Goal: Task Accomplishment & Management: Complete application form

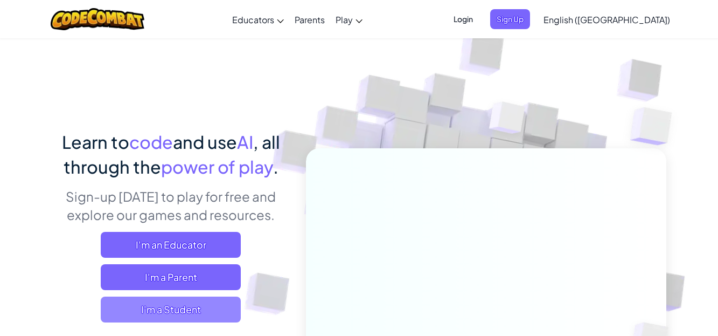
click at [140, 313] on span "I'm a Student" at bounding box center [171, 309] width 140 height 26
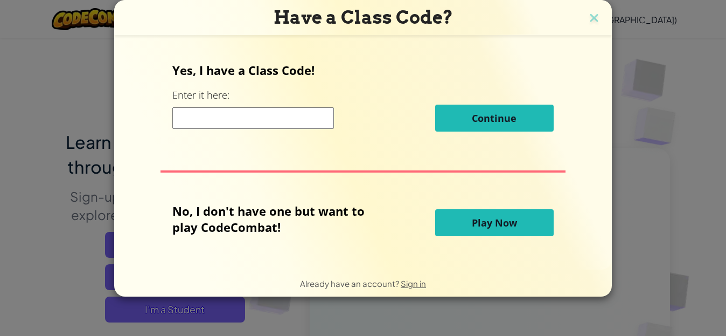
click at [200, 111] on input at bounding box center [253, 118] width 162 height 22
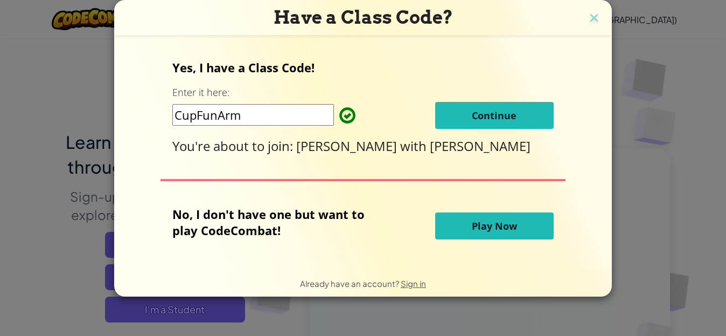
type input "CupFunArm"
click at [517, 112] on button "Continue" at bounding box center [494, 115] width 119 height 27
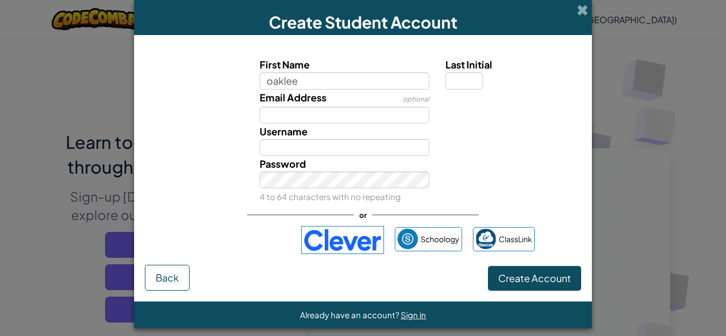
type input "oaklee"
type input "Oaklee"
click at [268, 114] on input "Email Address" at bounding box center [345, 115] width 170 height 17
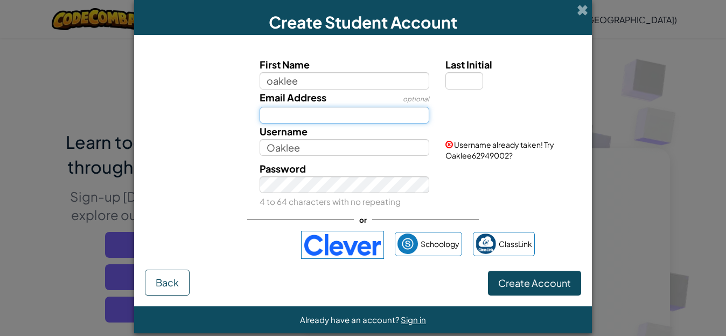
type input "33omcmillan"
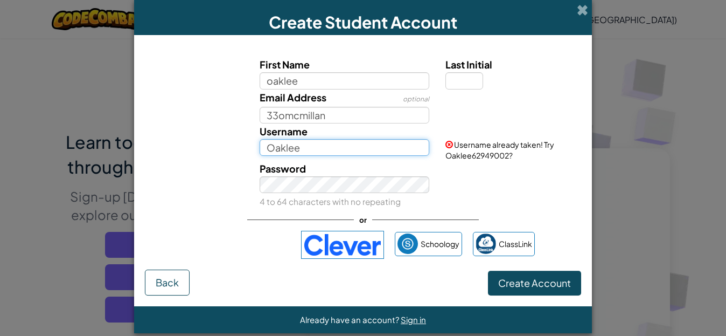
click at [287, 152] on input "Oaklee" at bounding box center [345, 147] width 170 height 17
type input "e"
click at [267, 150] on input "e" at bounding box center [345, 147] width 170 height 17
type input "oaklee"
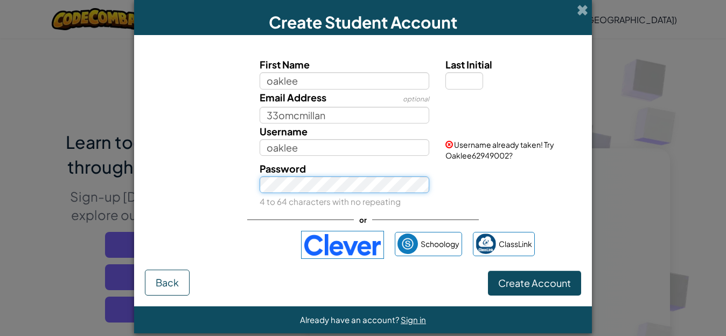
click at [266, 192] on div "Password 4 to 64 characters with no repeating" at bounding box center [345, 185] width 186 height 48
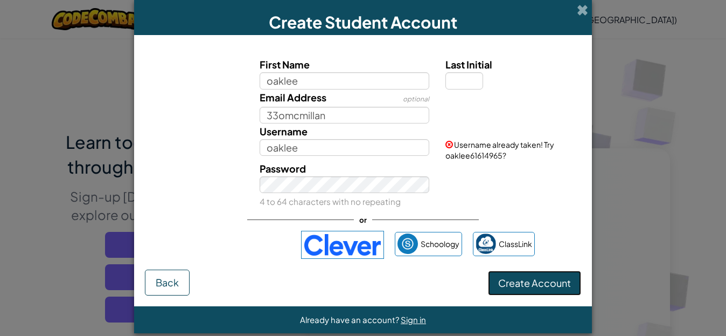
click at [513, 284] on span "Create Account" at bounding box center [534, 282] width 73 height 12
click at [507, 185] on div "Password 4 to 64 characters with no repeating" at bounding box center [363, 185] width 447 height 48
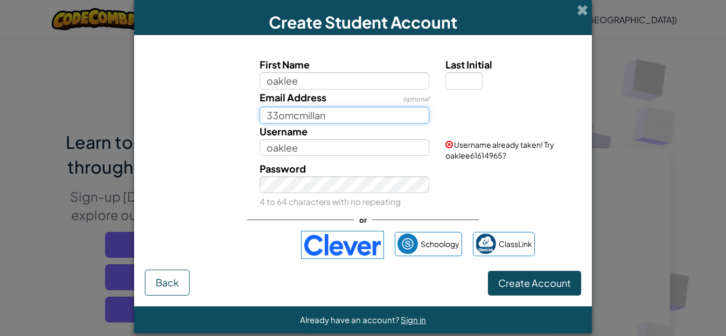
click at [336, 116] on input "33omcmillan" at bounding box center [345, 115] width 170 height 17
type input "3"
type input "@go.dsdmail.net"
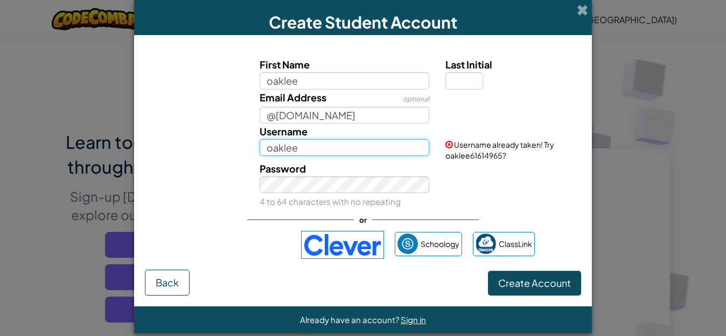
click at [304, 151] on input "oaklee" at bounding box center [345, 147] width 170 height 17
type input "o"
type input "tiffany"
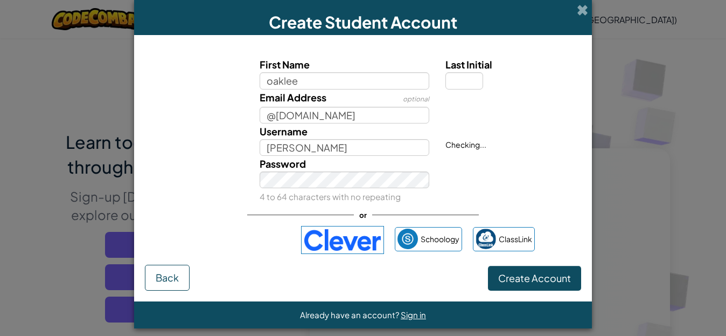
click at [349, 192] on div "Password 4 to 64 characters with no repeating" at bounding box center [345, 180] width 186 height 48
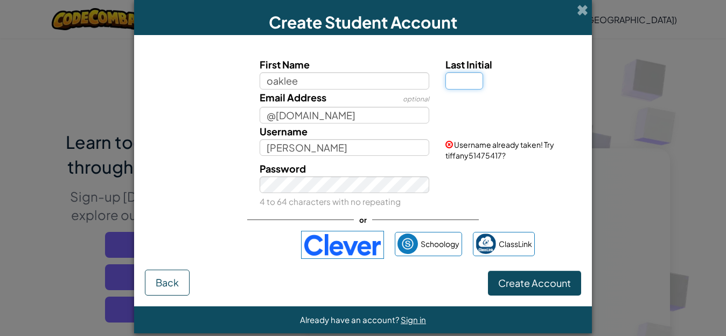
click at [458, 77] on input "Last Initial" at bounding box center [464, 80] width 38 height 17
type input "m"
click at [485, 208] on div "Password 4 to 64 characters with no repeating" at bounding box center [363, 185] width 447 height 48
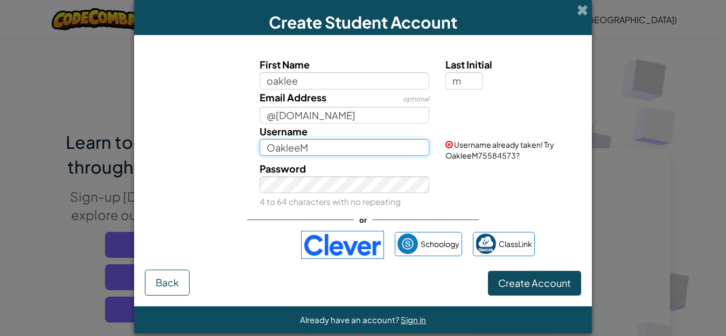
click at [323, 151] on input "OakleeM" at bounding box center [345, 147] width 170 height 17
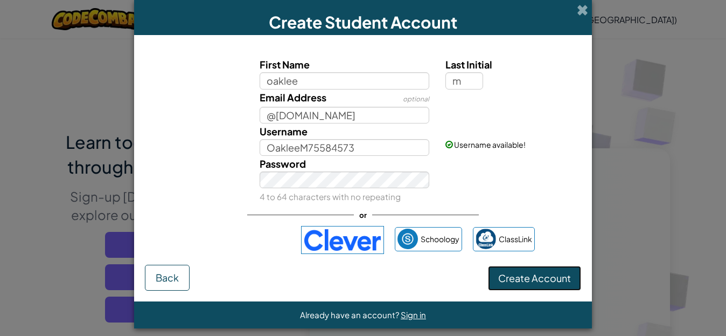
click at [531, 278] on span "Create Account" at bounding box center [534, 277] width 73 height 12
click at [392, 138] on div "Username OakleeM75584573" at bounding box center [345, 139] width 186 height 32
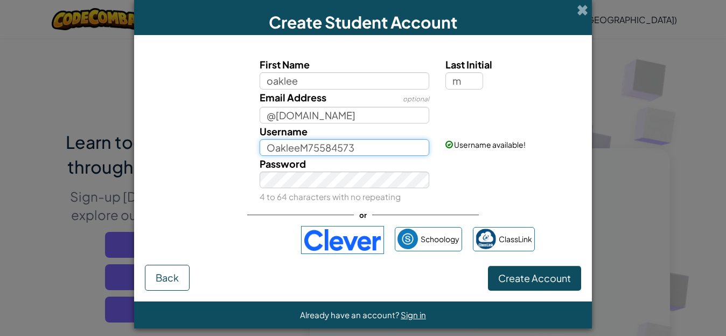
click at [375, 150] on input "OakleeM75584573" at bounding box center [345, 147] width 170 height 17
type input "O"
type input "o"
type input "r"
click at [270, 145] on input "Username" at bounding box center [345, 147] width 170 height 17
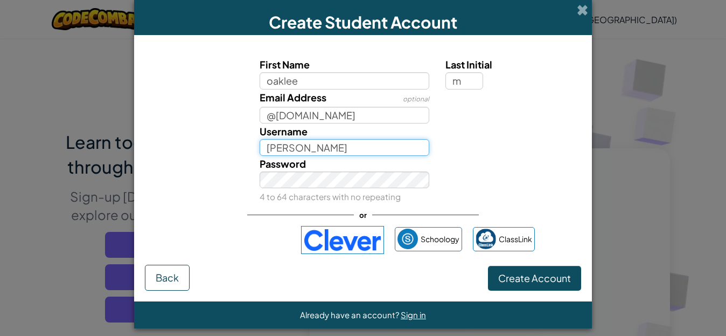
click at [266, 149] on input "ryan" at bounding box center [345, 147] width 170 height 17
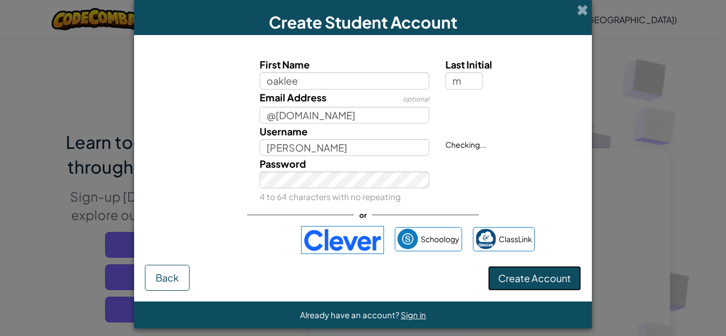
click at [498, 274] on span "Create Account" at bounding box center [534, 277] width 73 height 12
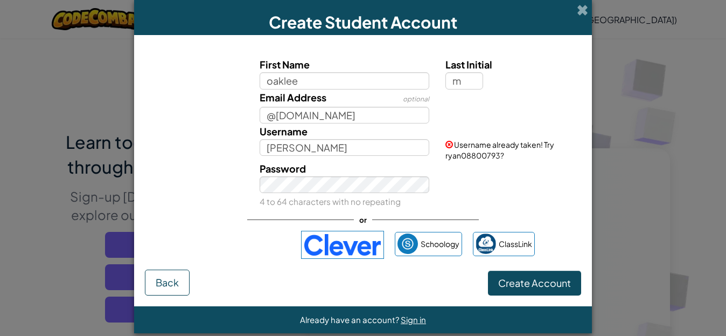
click at [459, 185] on div "Password 4 to 64 characters with no repeating" at bounding box center [363, 185] width 447 height 48
click at [297, 147] on input "ryan" at bounding box center [345, 147] width 170 height 17
type input "r"
click at [283, 150] on input "oakllee" at bounding box center [345, 147] width 170 height 17
click at [529, 287] on button "Create Account" at bounding box center [534, 282] width 93 height 25
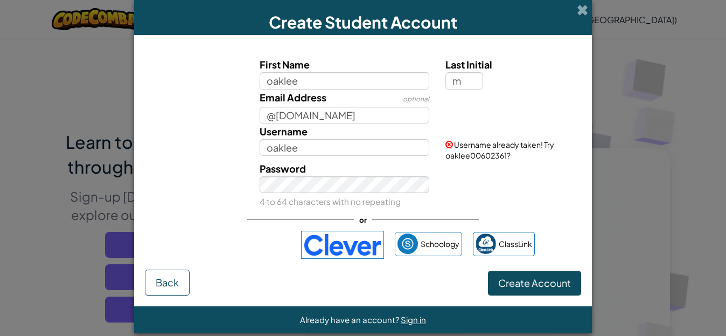
click at [475, 180] on div "Password 4 to 64 characters with no repeating" at bounding box center [363, 185] width 447 height 48
click at [301, 143] on input "oaklee" at bounding box center [345, 147] width 170 height 17
type input "oaklee00602361"
click at [488, 270] on button "Create Account" at bounding box center [534, 282] width 93 height 25
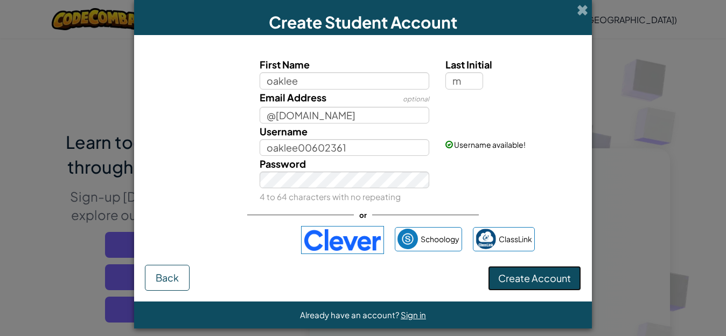
click at [511, 274] on span "Create Account" at bounding box center [534, 277] width 73 height 12
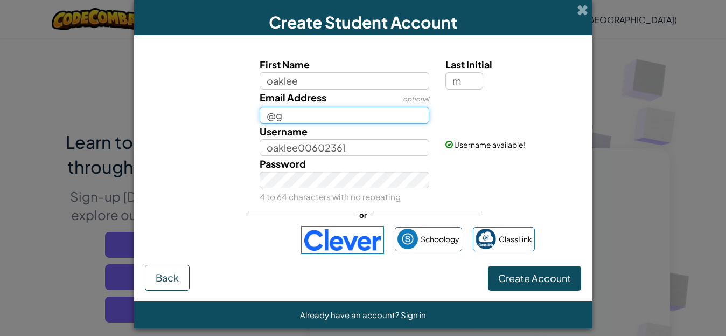
type input "@"
type input "33omcmillan"
click at [344, 115] on input "33omcmillan" at bounding box center [345, 115] width 170 height 17
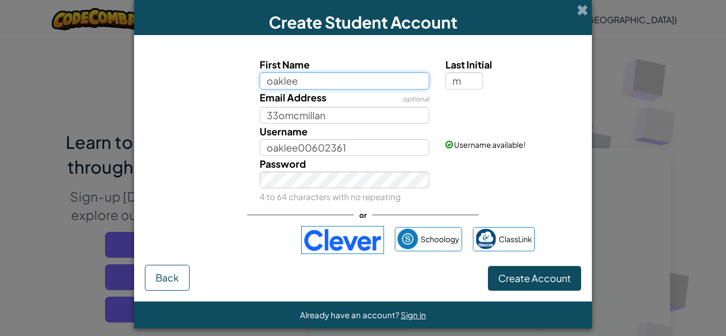
click at [309, 78] on input "oaklee" at bounding box center [345, 80] width 170 height 17
type input "o"
type input "tiffany"
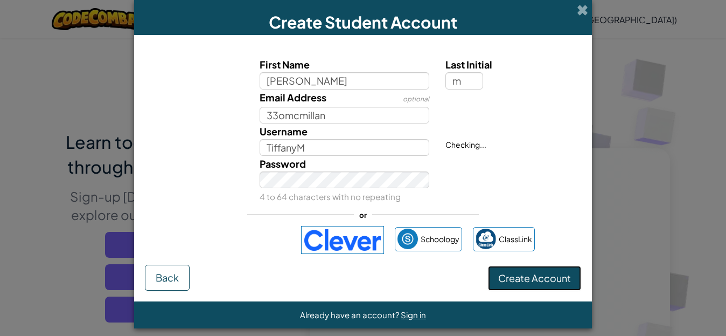
click at [521, 277] on span "Create Account" at bounding box center [534, 277] width 73 height 12
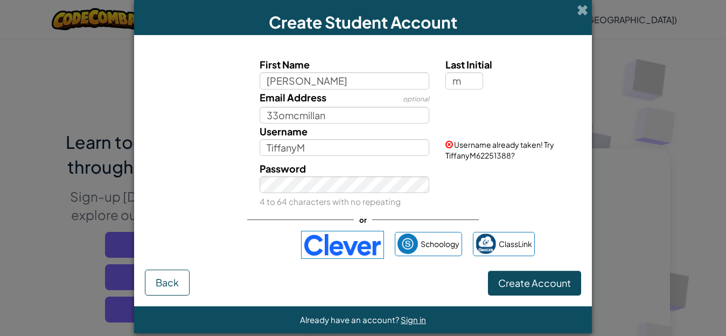
click at [501, 162] on div "Password 4 to 64 characters with no repeating" at bounding box center [363, 185] width 447 height 48
click at [291, 147] on input "TiffanyM" at bounding box center [345, 147] width 170 height 17
click at [308, 150] on input "TiffanyM" at bounding box center [345, 147] width 170 height 17
type input "TiffanyM62251388"
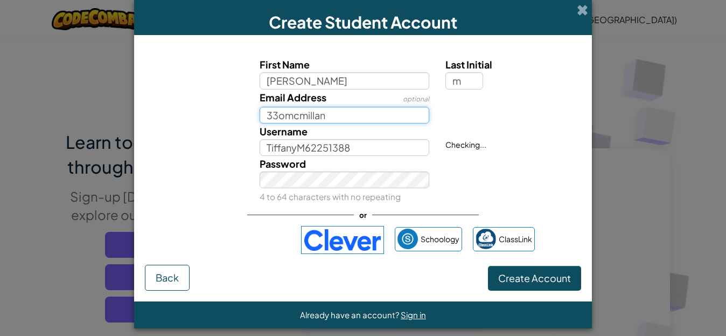
click at [330, 115] on input "33omcmillan" at bounding box center [345, 115] width 170 height 17
type input "3"
type input "33omcmillan@go.dsdmail.net"
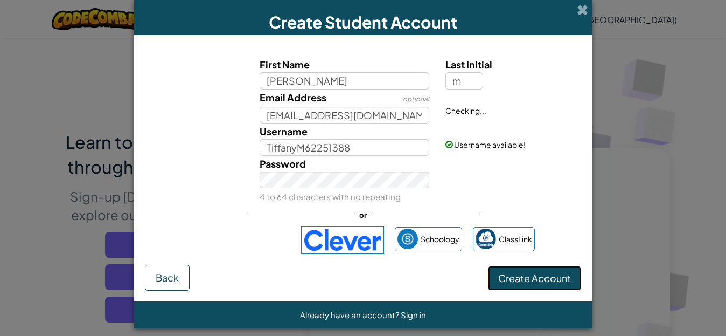
click at [510, 272] on span "Create Account" at bounding box center [534, 277] width 73 height 12
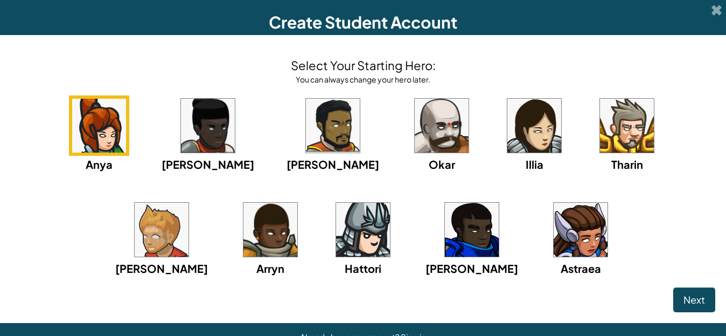
click at [609, 281] on div "Anya Ida Alejandro Okar Illia Tharin Ned Arryn Hattori Gordon Astraea" at bounding box center [363, 199] width 705 height 208
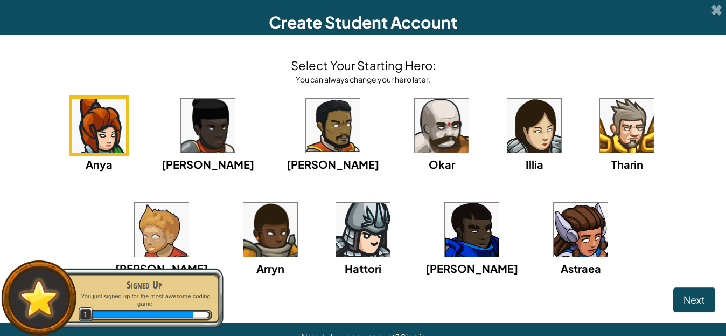
click at [609, 281] on div "Anya Ida Alejandro Okar Illia Tharin Ned Arryn Hattori Gordon Astraea" at bounding box center [363, 199] width 705 height 208
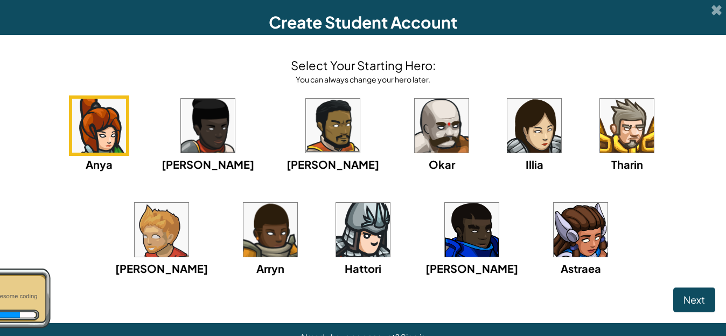
click at [611, 159] on span "Tharin" at bounding box center [627, 163] width 32 height 13
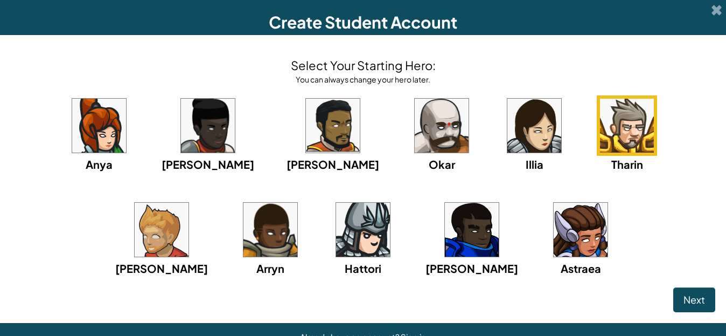
click at [554, 248] on img at bounding box center [581, 230] width 54 height 54
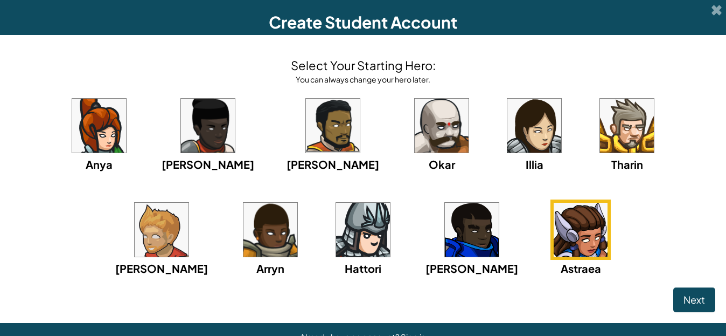
click at [554, 248] on img at bounding box center [581, 230] width 54 height 54
click at [658, 289] on div "Next" at bounding box center [363, 299] width 705 height 25
click at [673, 295] on button "Next" at bounding box center [694, 299] width 42 height 25
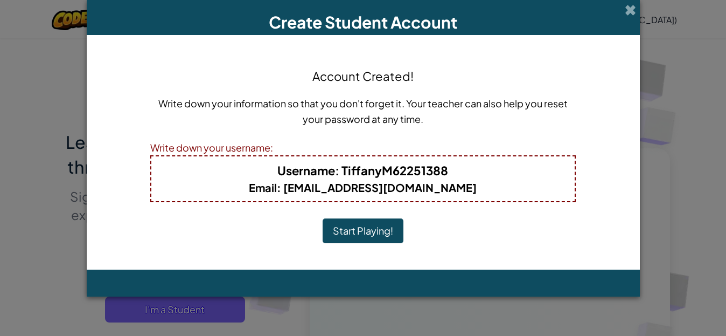
click at [360, 225] on button "Start Playing!" at bounding box center [363, 230] width 81 height 25
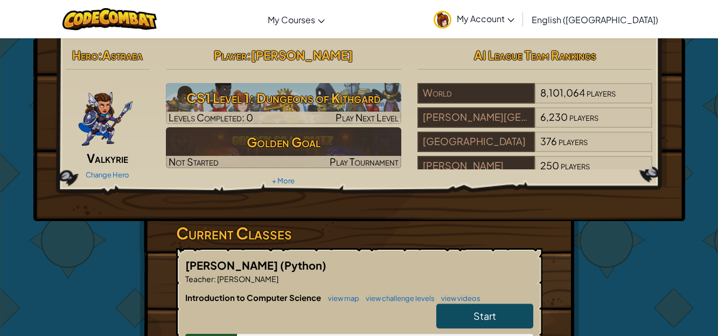
click at [520, 10] on link "My Account" at bounding box center [474, 19] width 92 height 34
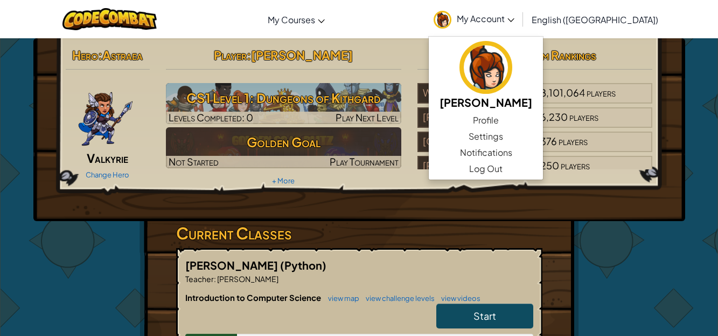
click at [426, 232] on h3 "Current Classes" at bounding box center [359, 233] width 366 height 24
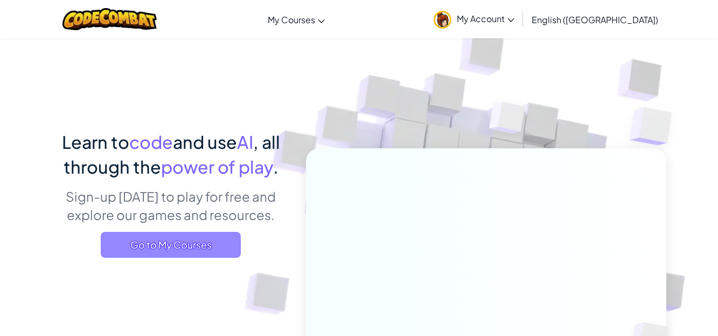
click at [169, 249] on span "Go to My Courses" at bounding box center [171, 245] width 140 height 26
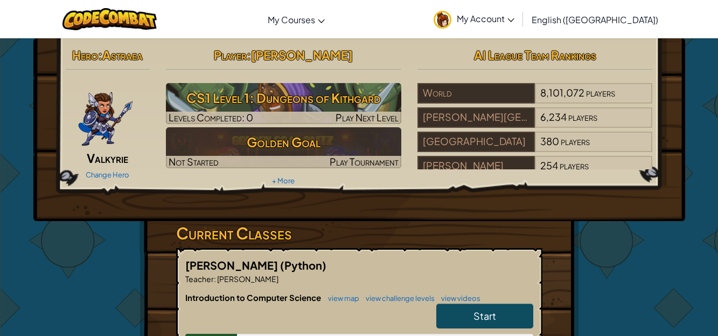
click at [496, 314] on span "Start" at bounding box center [484, 315] width 23 height 12
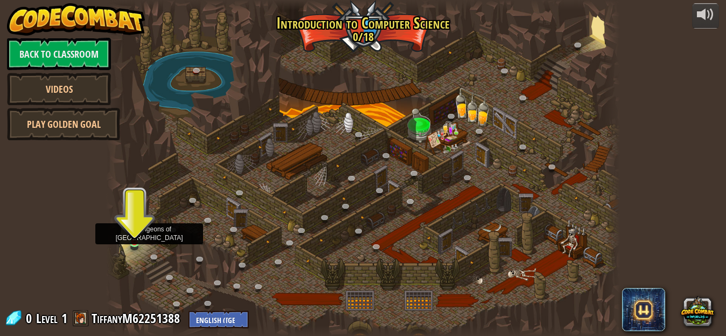
click at [133, 241] on img at bounding box center [135, 228] width 12 height 27
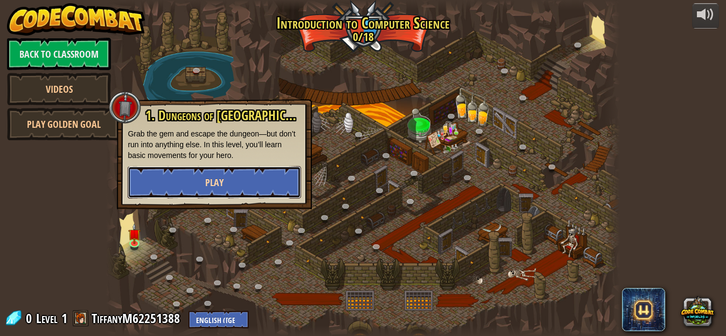
click at [236, 173] on button "Play" at bounding box center [214, 182] width 173 height 32
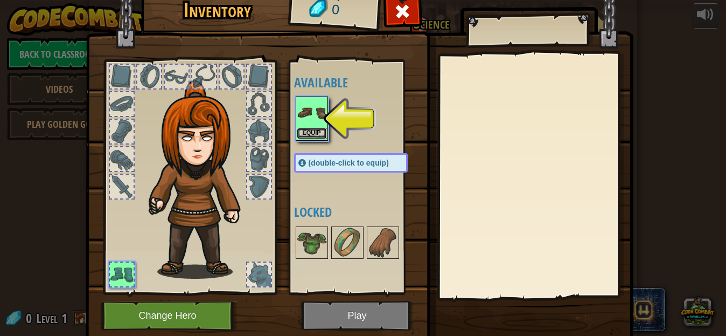
click at [311, 133] on button "Equip" at bounding box center [312, 133] width 30 height 11
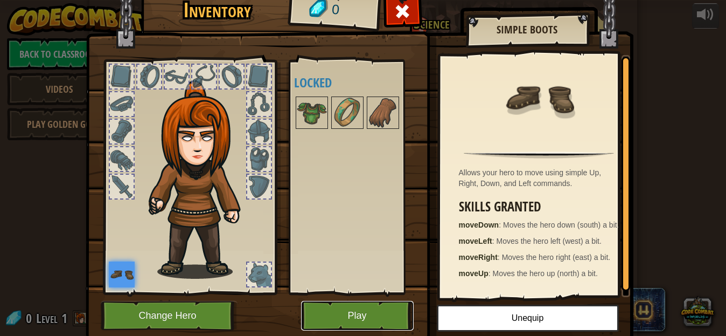
click at [372, 315] on button "Play" at bounding box center [357, 316] width 113 height 30
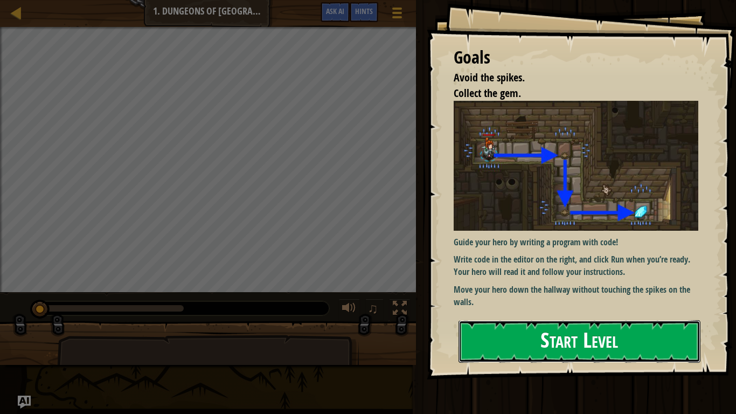
click at [487, 335] on button "Start Level" at bounding box center [579, 341] width 242 height 43
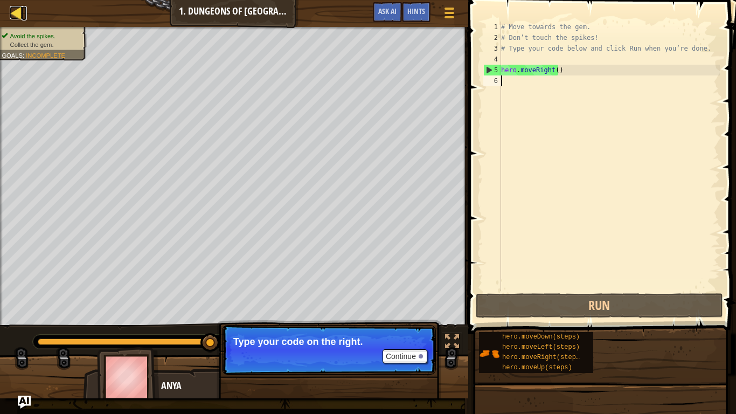
click at [13, 13] on div at bounding box center [16, 12] width 13 height 13
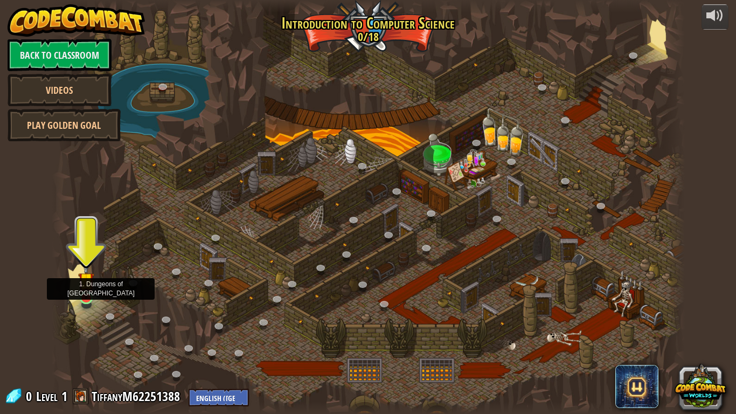
click at [84, 294] on img at bounding box center [86, 280] width 16 height 37
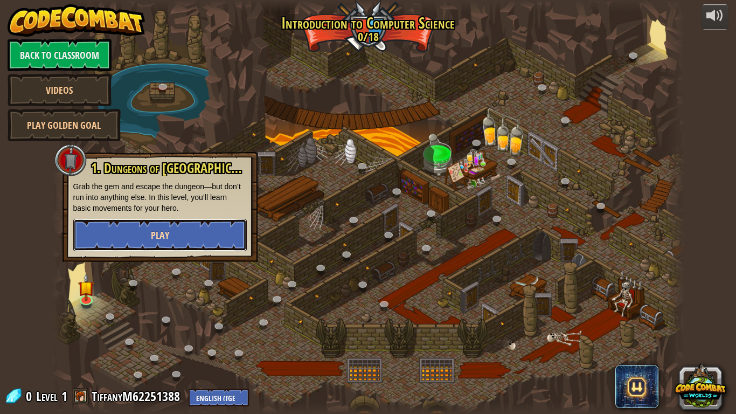
click at [175, 237] on button "Play" at bounding box center [159, 235] width 173 height 32
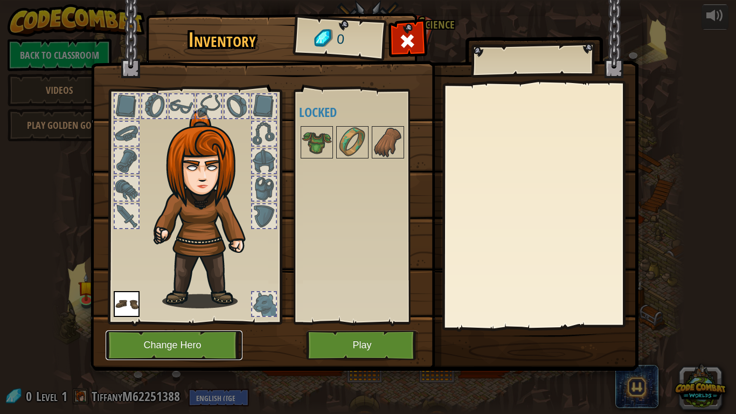
click at [210, 335] on button "Change Hero" at bounding box center [174, 345] width 137 height 30
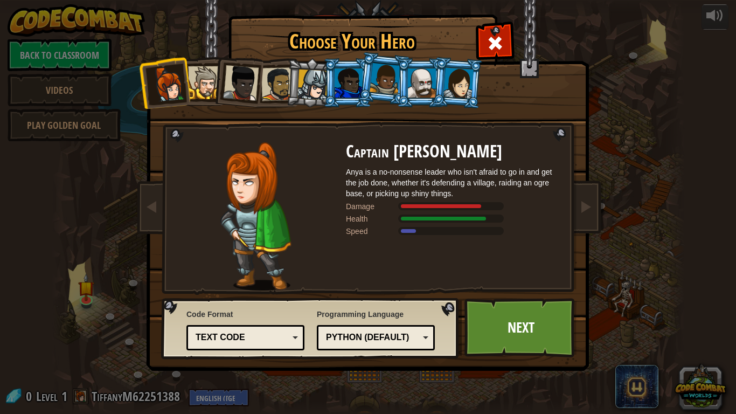
click at [203, 87] on div at bounding box center [204, 82] width 33 height 33
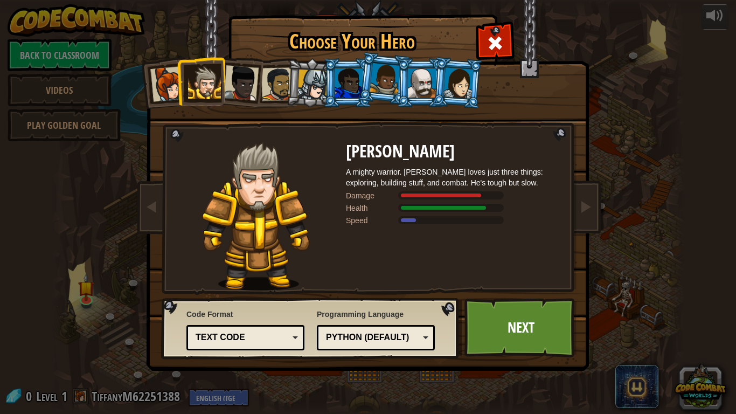
click at [237, 93] on div at bounding box center [241, 83] width 36 height 36
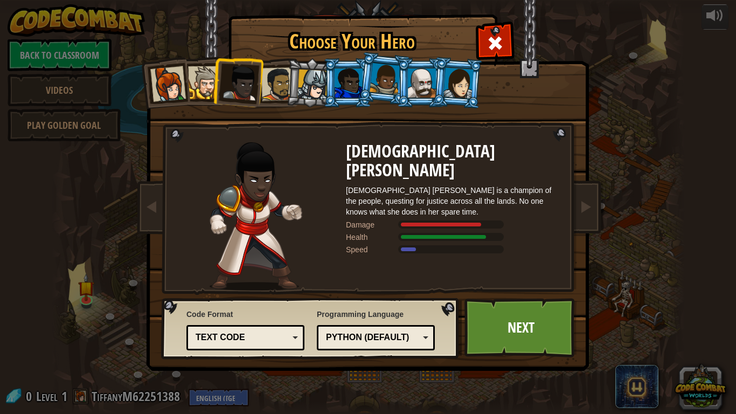
click at [286, 88] on li at bounding box center [310, 83] width 51 height 52
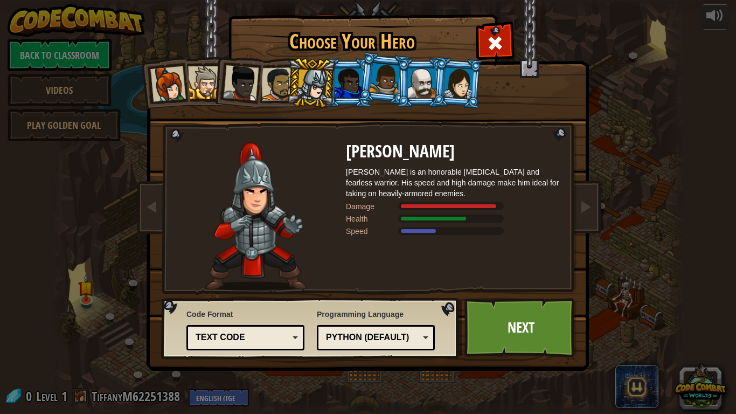
click at [348, 89] on div at bounding box center [348, 82] width 28 height 29
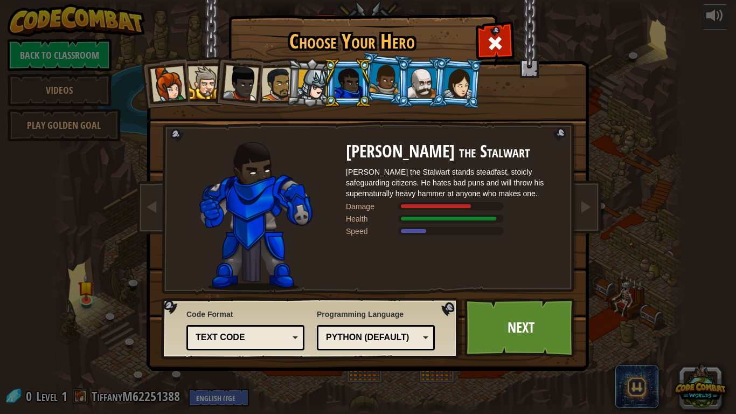
click at [380, 92] on div at bounding box center [385, 79] width 31 height 32
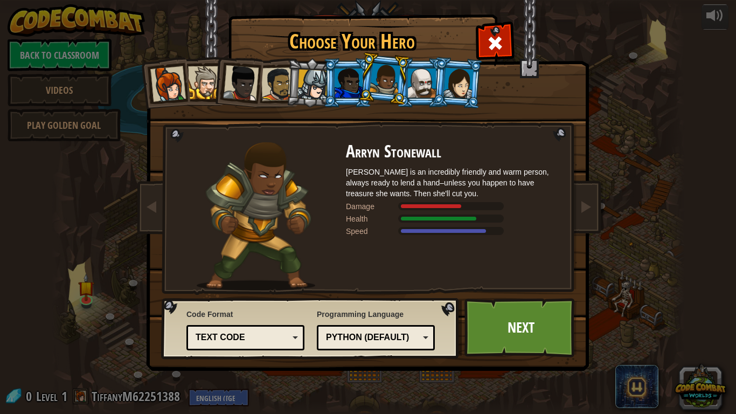
click at [427, 99] on li at bounding box center [420, 82] width 48 height 49
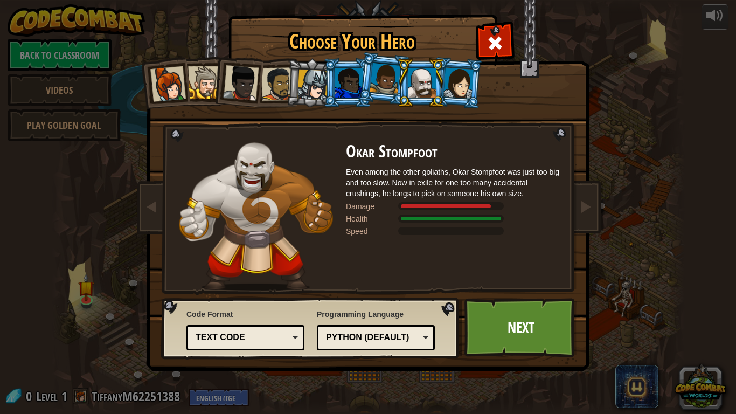
click at [455, 96] on div at bounding box center [458, 82] width 30 height 31
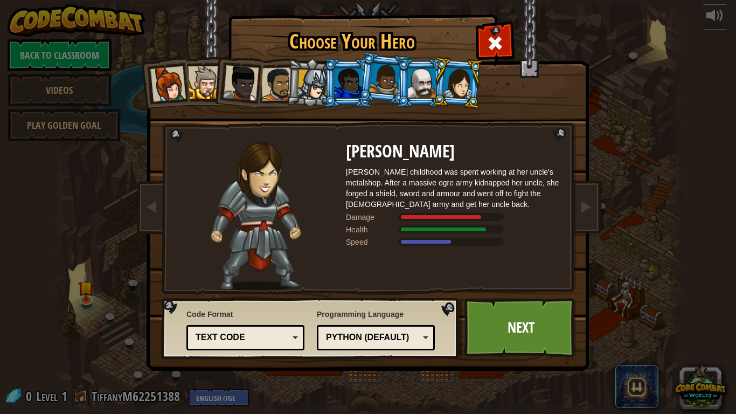
click at [179, 89] on div at bounding box center [168, 84] width 36 height 36
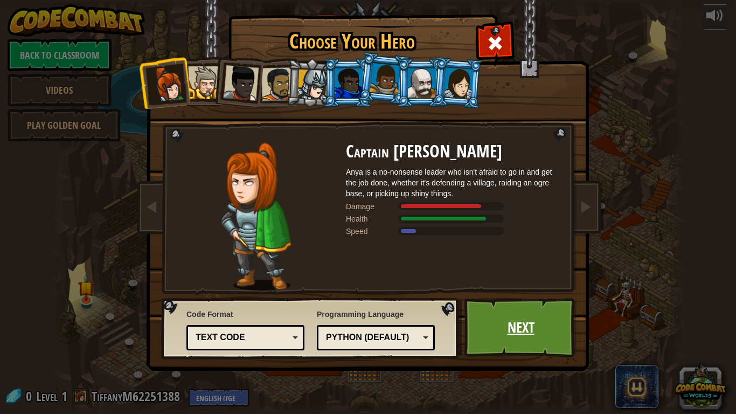
click at [552, 332] on link "Next" at bounding box center [520, 327] width 113 height 59
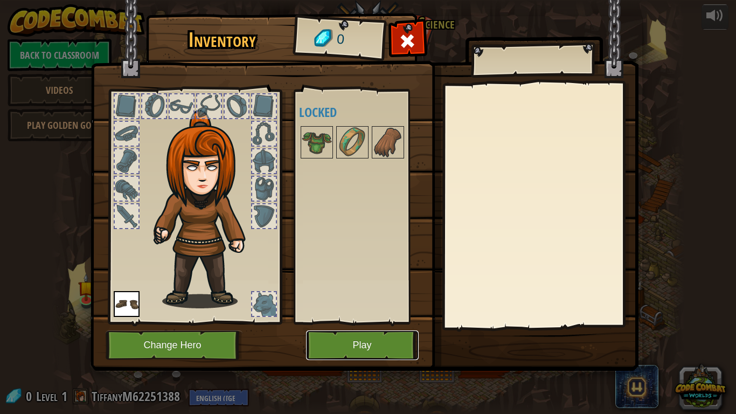
click at [373, 335] on button "Play" at bounding box center [362, 345] width 113 height 30
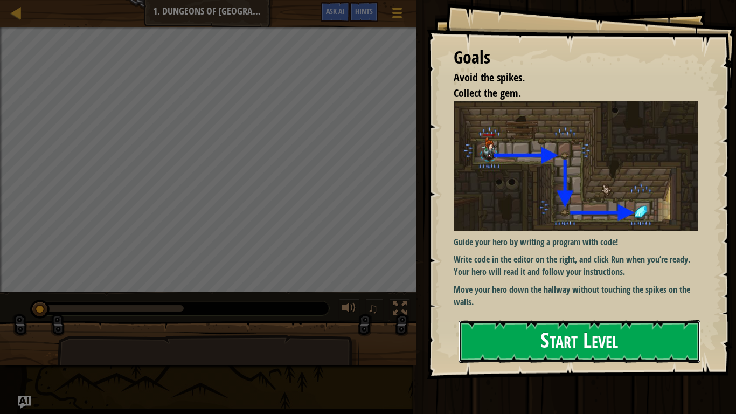
click at [511, 326] on button "Start Level" at bounding box center [579, 341] width 242 height 43
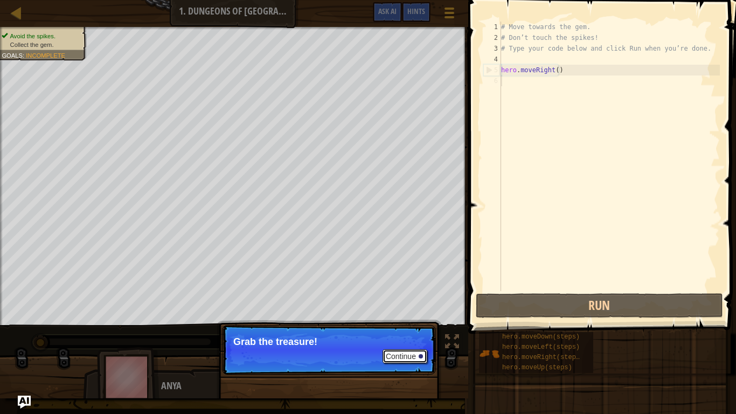
click at [413, 335] on button "Continue" at bounding box center [404, 356] width 45 height 14
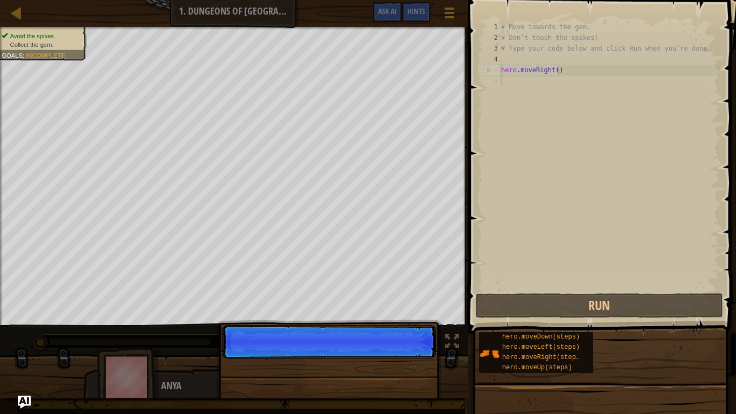
scroll to position [5, 0]
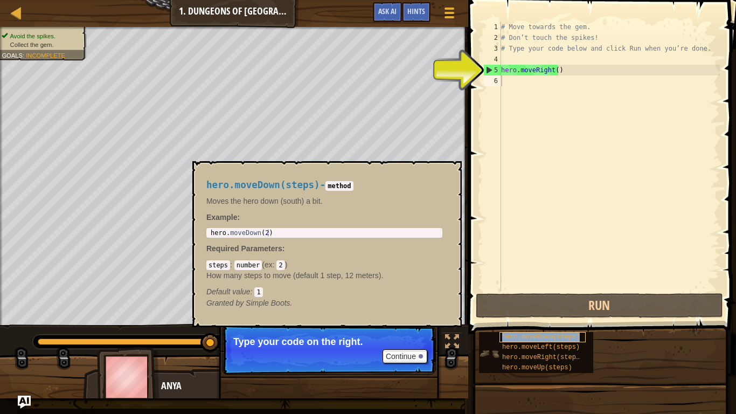
click at [531, 335] on span "hero.moveDown(steps)" at bounding box center [541, 337] width 78 height 8
click at [447, 178] on button "×" at bounding box center [449, 173] width 9 height 15
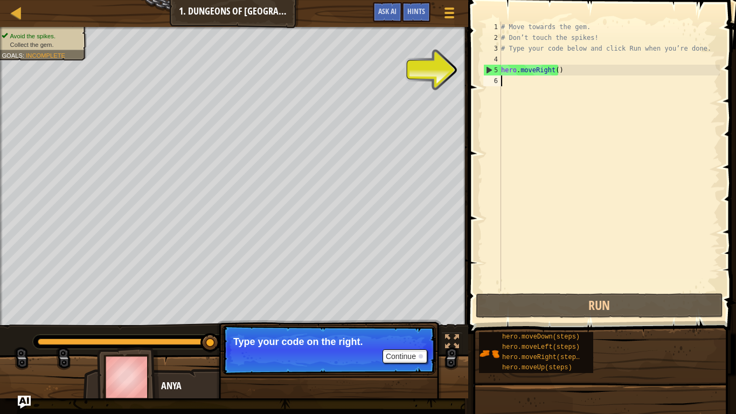
click at [486, 68] on div "5" at bounding box center [492, 70] width 17 height 11
click at [490, 75] on div "6" at bounding box center [492, 80] width 18 height 11
type textarea "m"
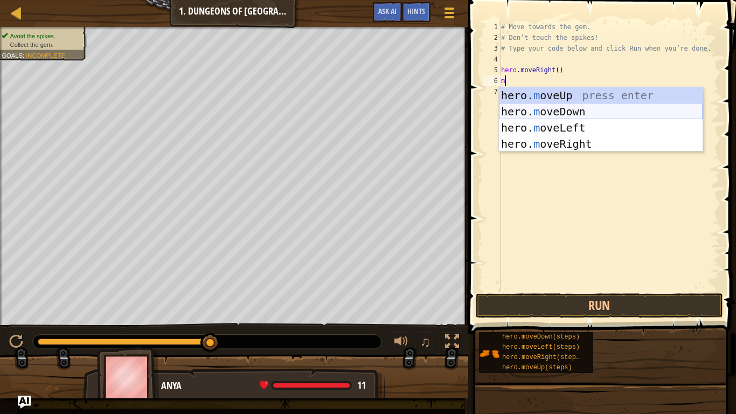
click at [560, 107] on div "hero. m oveUp press enter hero. m oveDown press enter hero. m oveLeft press ent…" at bounding box center [601, 135] width 204 height 97
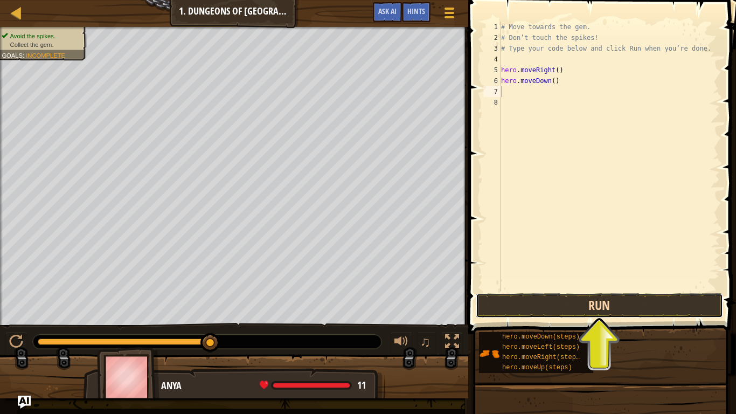
click at [582, 300] on button "Run" at bounding box center [599, 305] width 247 height 25
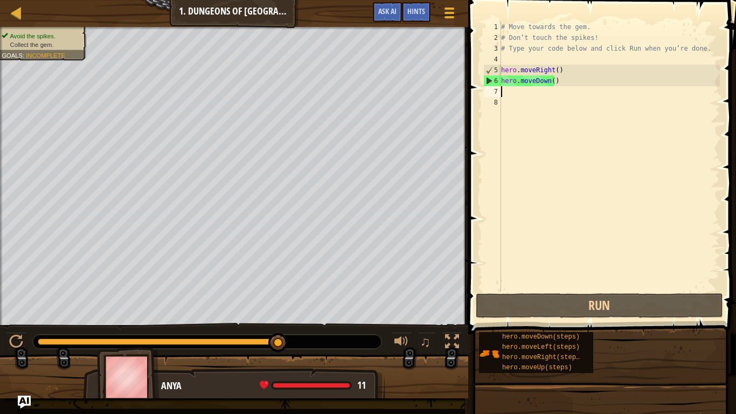
type textarea "m"
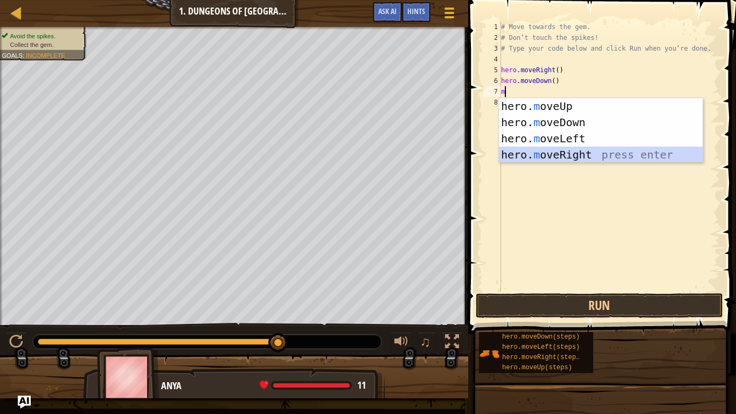
click at [553, 152] on div "hero. m oveUp press enter hero. m oveDown press enter hero. m oveLeft press ent…" at bounding box center [601, 146] width 204 height 97
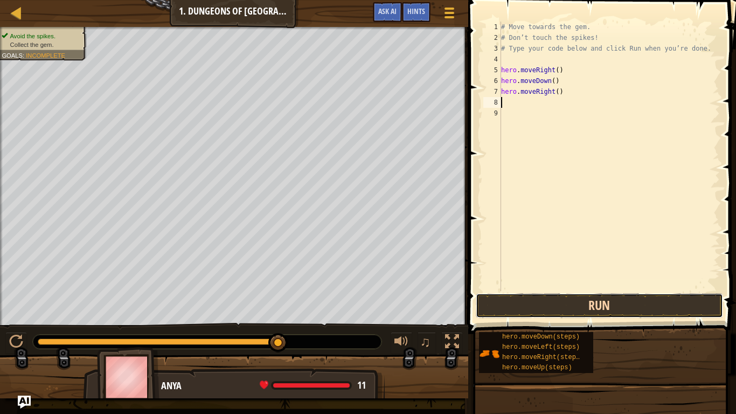
click at [574, 308] on button "Run" at bounding box center [599, 305] width 247 height 25
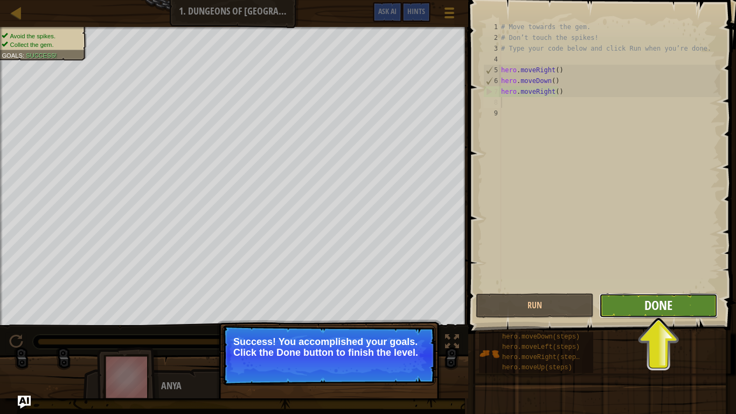
click at [661, 307] on span "Done" at bounding box center [658, 304] width 28 height 17
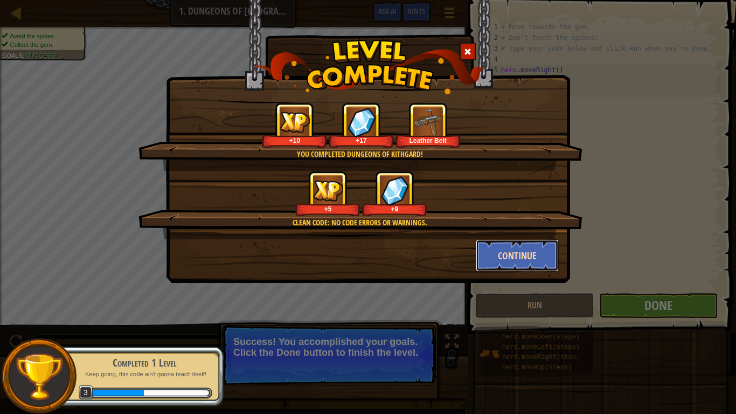
click at [538, 256] on button "Continue" at bounding box center [517, 255] width 83 height 32
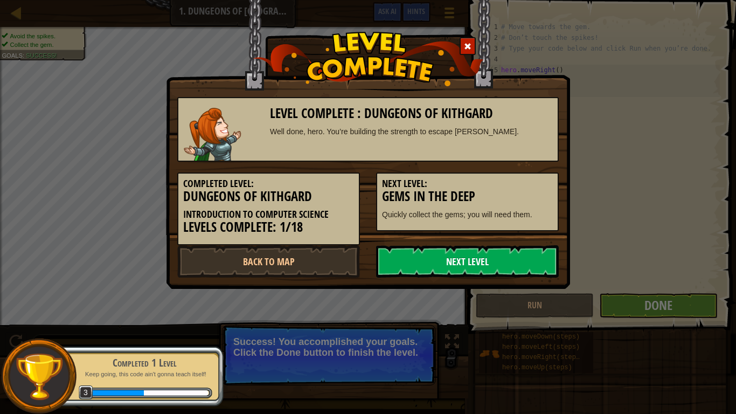
click at [475, 262] on link "Next Level" at bounding box center [467, 261] width 183 height 32
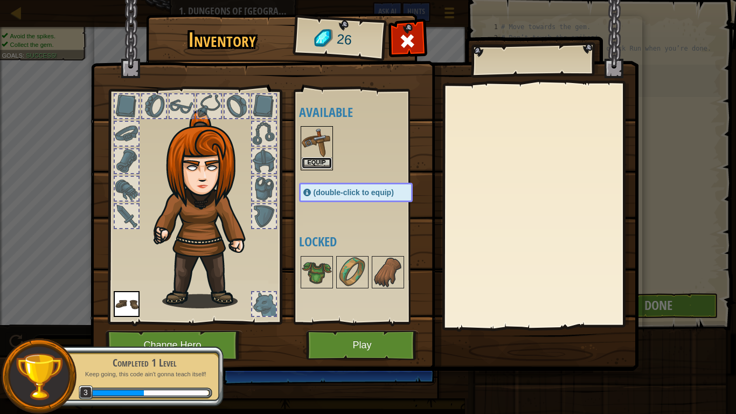
click at [315, 161] on button "Equip" at bounding box center [317, 162] width 30 height 11
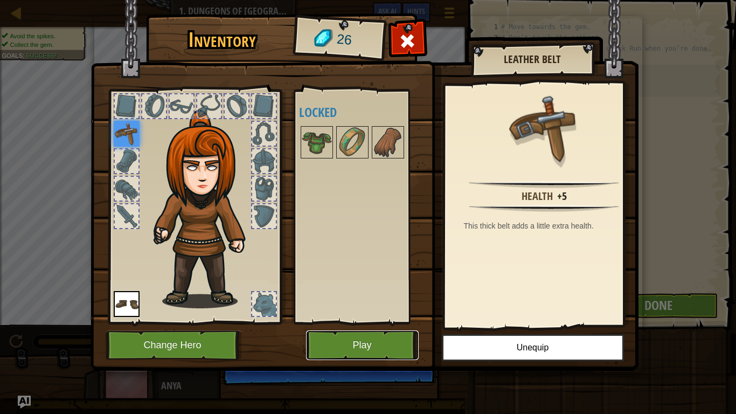
click at [344, 335] on button "Play" at bounding box center [362, 345] width 113 height 30
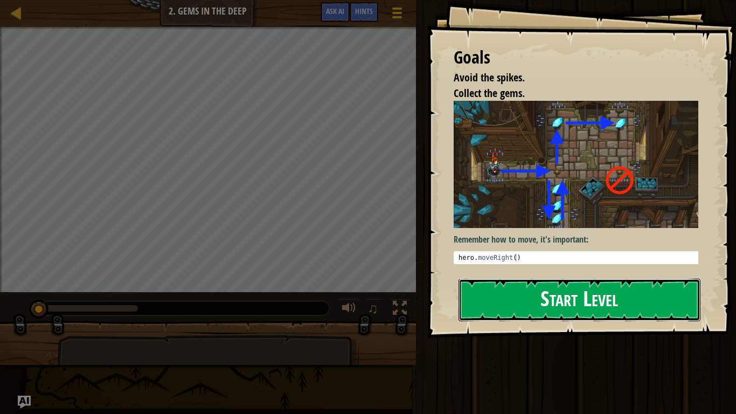
click at [534, 307] on button "Start Level" at bounding box center [579, 299] width 242 height 43
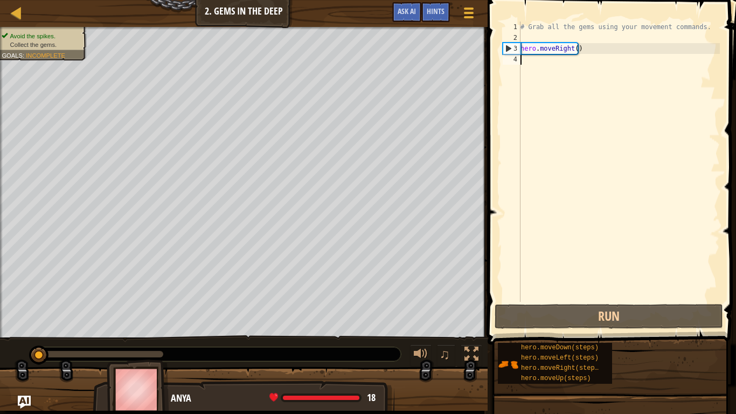
type textarea "m"
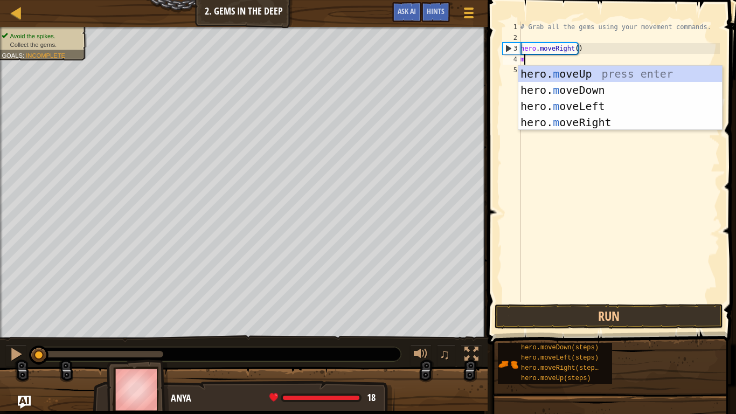
scroll to position [5, 0]
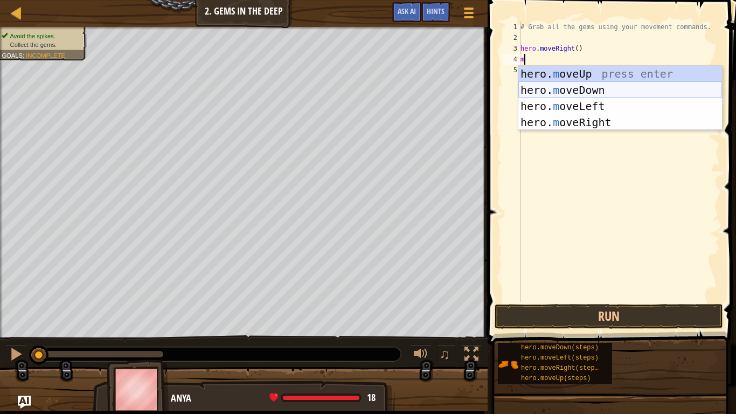
click at [579, 87] on div "hero. m oveUp press enter hero. m oveDown press enter hero. m oveLeft press ent…" at bounding box center [620, 114] width 204 height 97
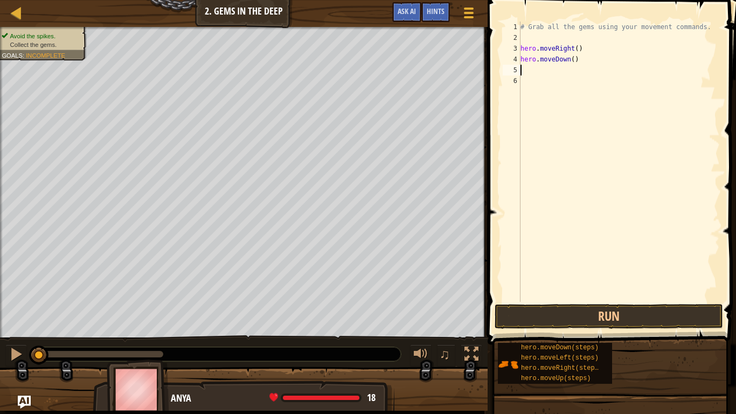
type textarea "m"
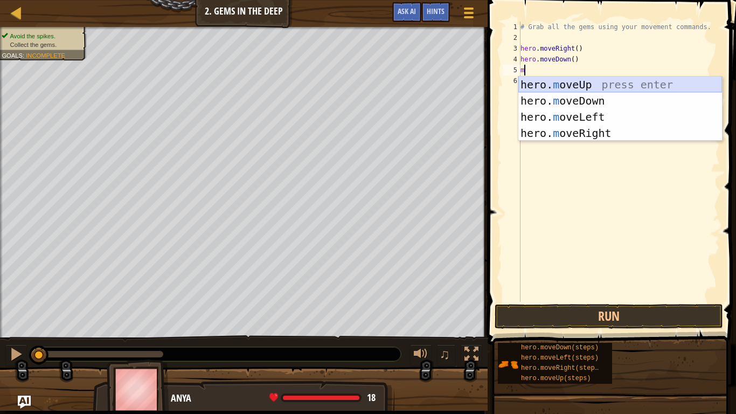
click at [583, 81] on div "hero. m oveUp press enter hero. m oveDown press enter hero. m oveLeft press ent…" at bounding box center [620, 124] width 204 height 97
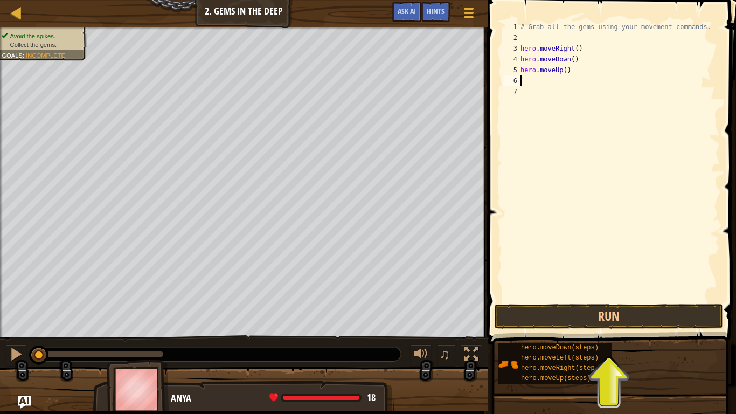
type textarea "m"
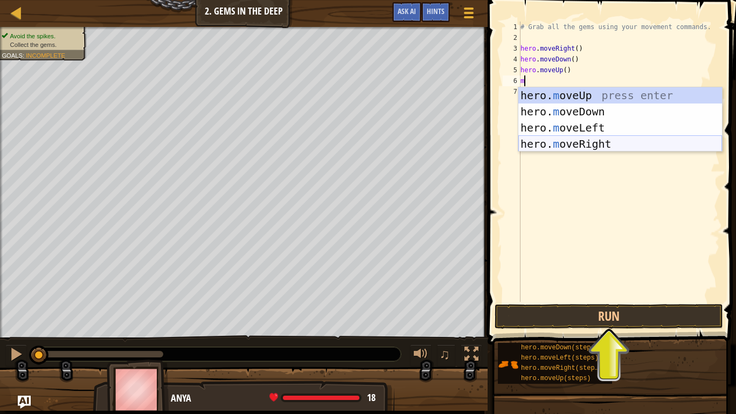
click at [568, 139] on div "hero. m oveUp press enter hero. m oveDown press enter hero. m oveLeft press ent…" at bounding box center [620, 135] width 204 height 97
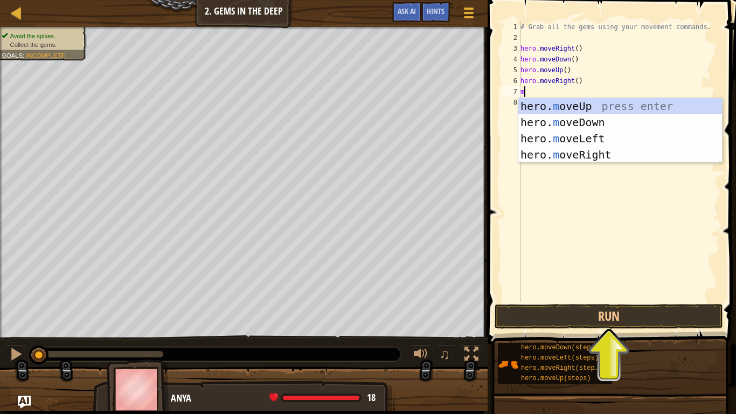
type textarea "m"
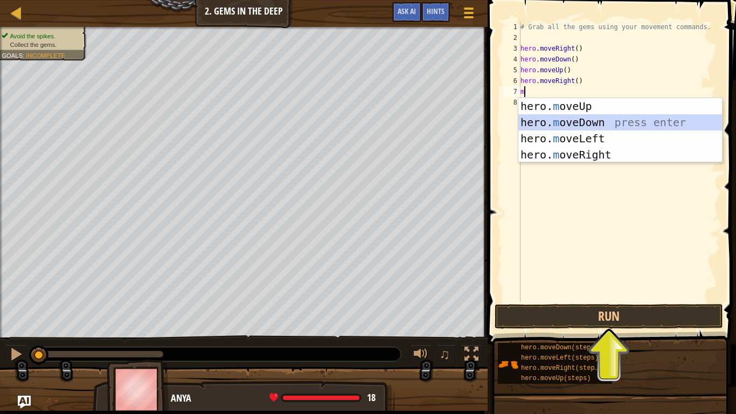
click at [577, 121] on div "hero. m oveUp press enter hero. m oveDown press enter hero. m oveLeft press ent…" at bounding box center [620, 146] width 204 height 97
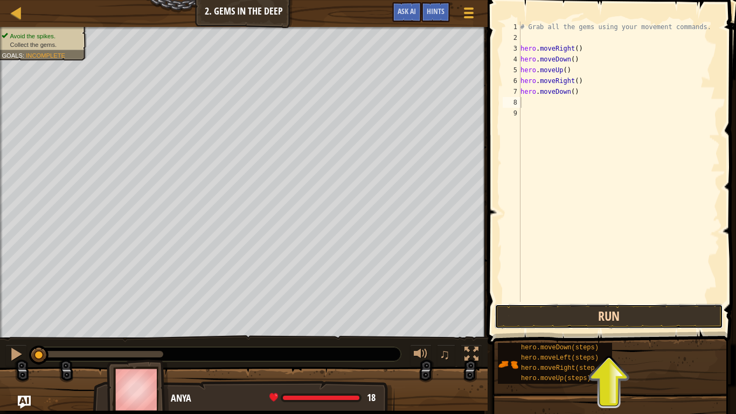
click at [663, 315] on button "Run" at bounding box center [608, 316] width 228 height 25
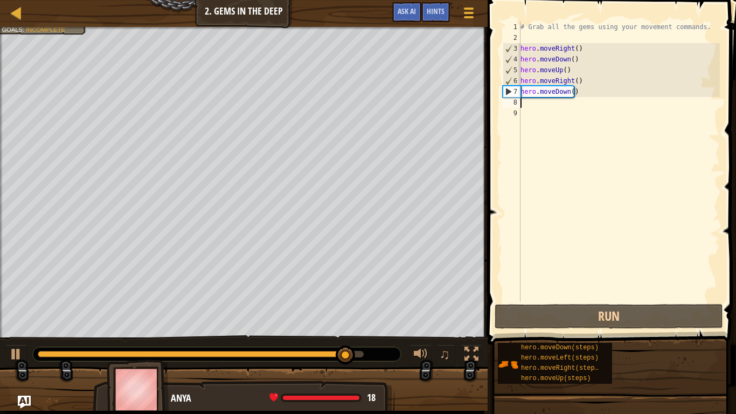
click at [549, 94] on div "# Grab all the gems using your movement commands. hero . moveRight ( ) hero . m…" at bounding box center [618, 173] width 201 height 302
type textarea "hero.moveDown()"
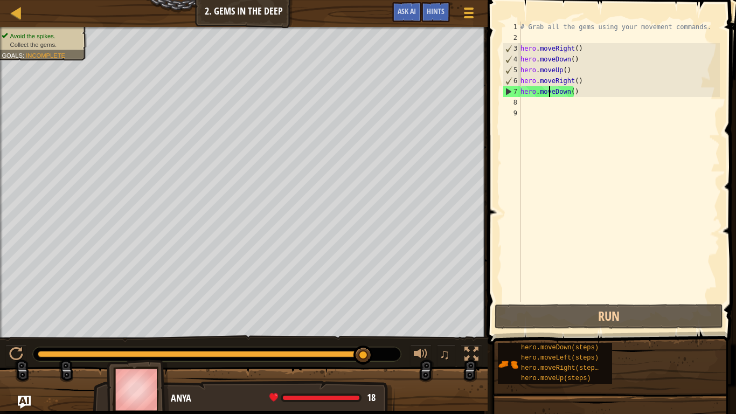
click at [522, 102] on div "# Grab all the gems using your movement commands. hero . moveRight ( ) hero . m…" at bounding box center [618, 173] width 201 height 302
type textarea "m"
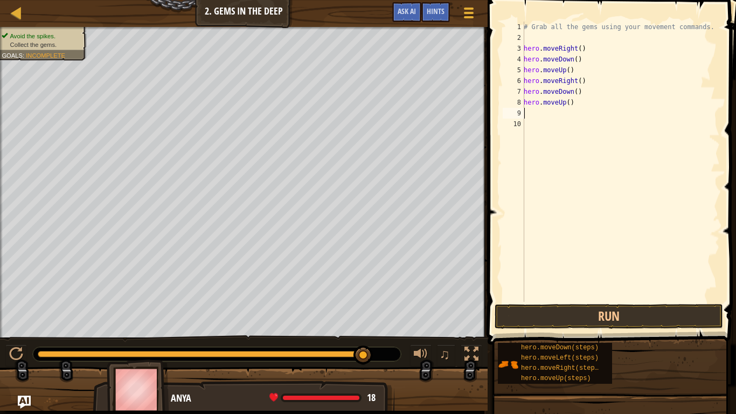
type textarea "m"
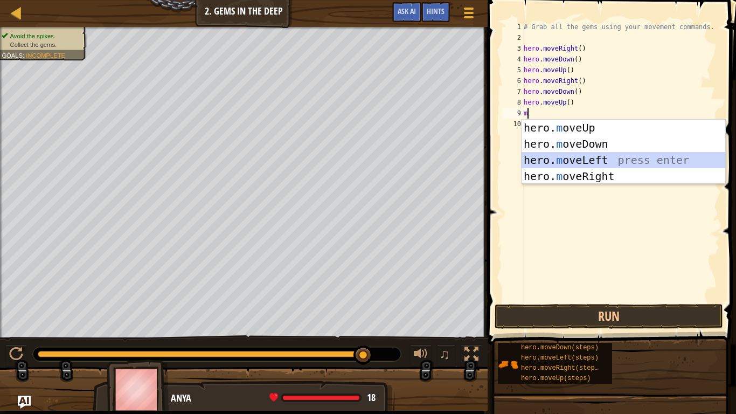
click at [597, 158] on div "hero. m oveUp press enter hero. m oveDown press enter hero. m oveLeft press ent…" at bounding box center [623, 168] width 204 height 97
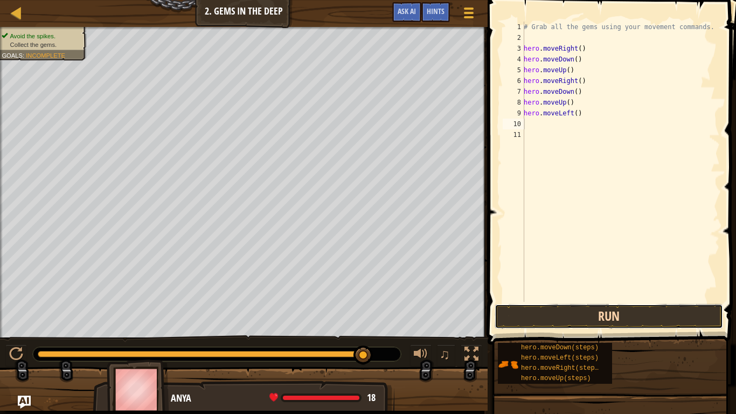
click at [665, 317] on button "Run" at bounding box center [608, 316] width 228 height 25
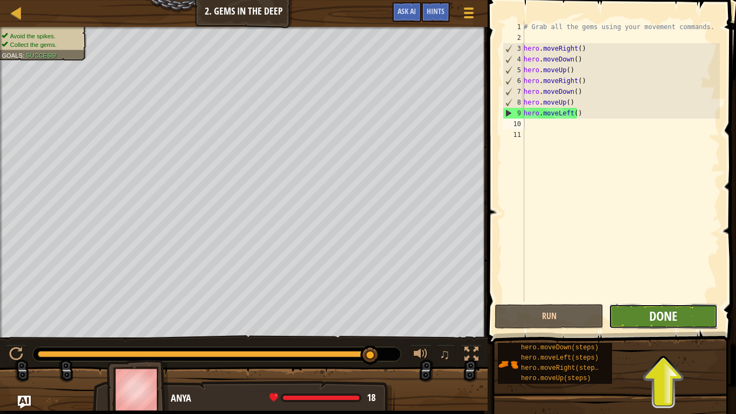
click at [659, 311] on span "Done" at bounding box center [663, 315] width 28 height 17
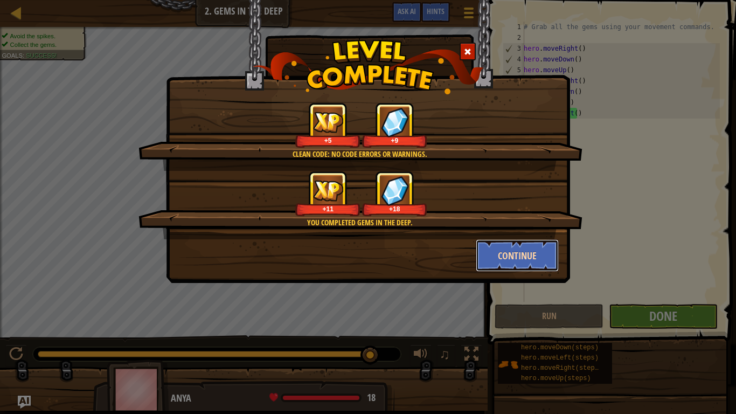
click at [517, 250] on button "Continue" at bounding box center [517, 255] width 83 height 32
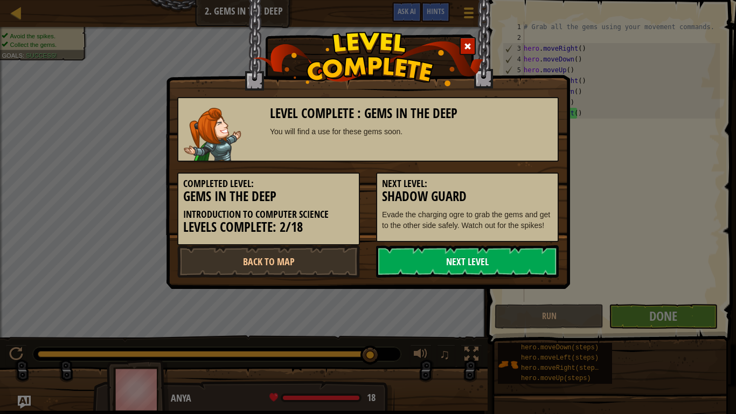
click at [460, 262] on link "Next Level" at bounding box center [467, 261] width 183 height 32
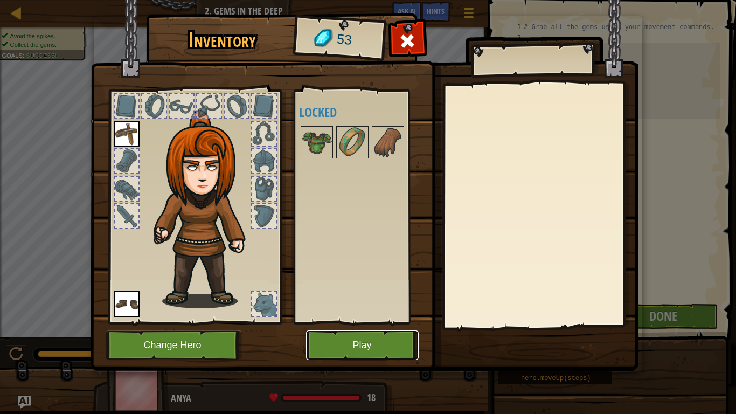
click at [339, 335] on button "Play" at bounding box center [362, 345] width 113 height 30
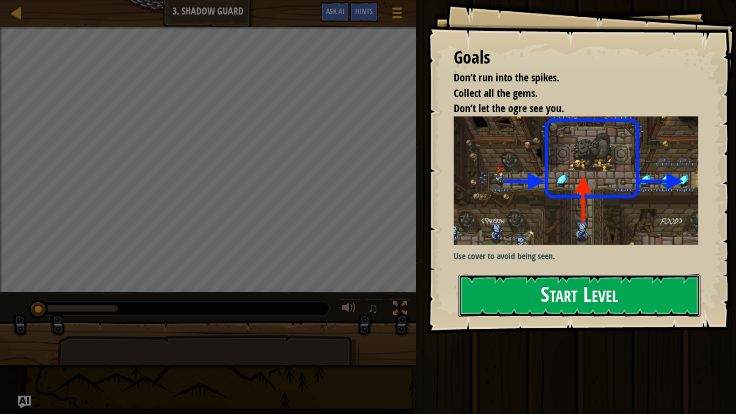
click at [486, 310] on button "Start Level" at bounding box center [579, 295] width 242 height 43
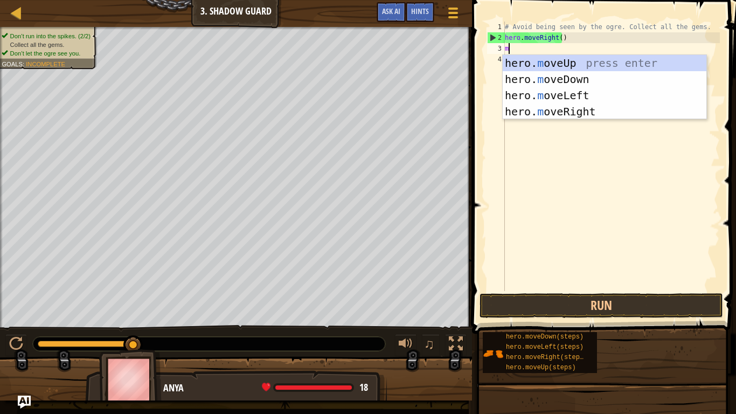
scroll to position [5, 0]
type textarea "mo"
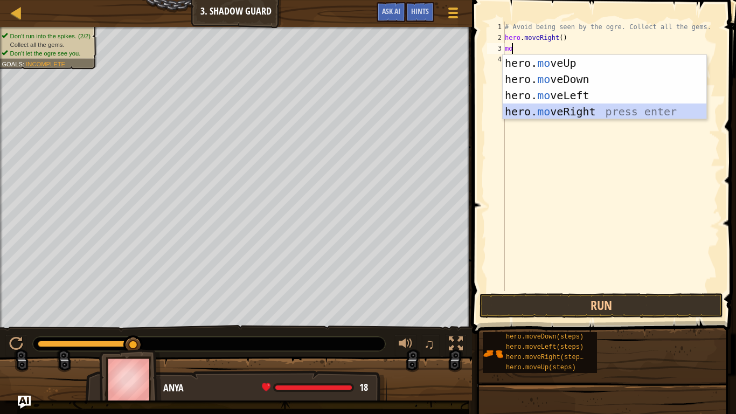
click at [529, 115] on div "hero. mo veUp press enter hero. mo veDown press enter hero. mo veLeft press ent…" at bounding box center [605, 103] width 204 height 97
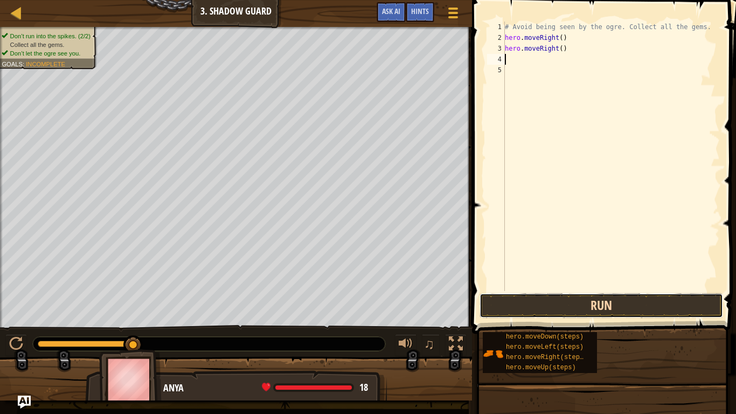
click at [617, 310] on button "Run" at bounding box center [600, 305] width 243 height 25
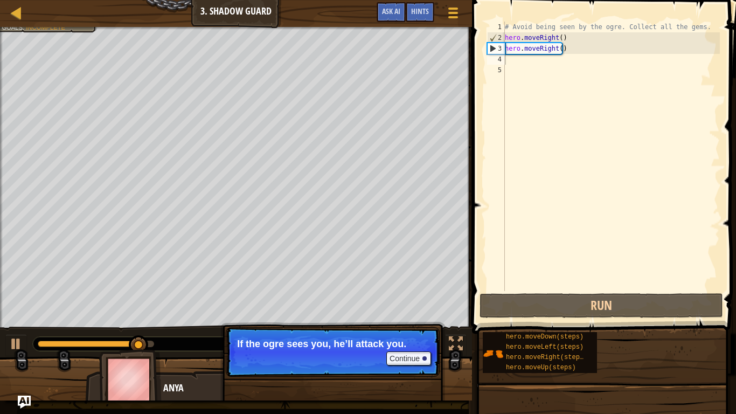
click at [350, 335] on p "Continue If the ogre sees you, he’ll attack you." at bounding box center [333, 352] width 214 height 50
click at [406, 335] on button "Continue" at bounding box center [408, 358] width 45 height 14
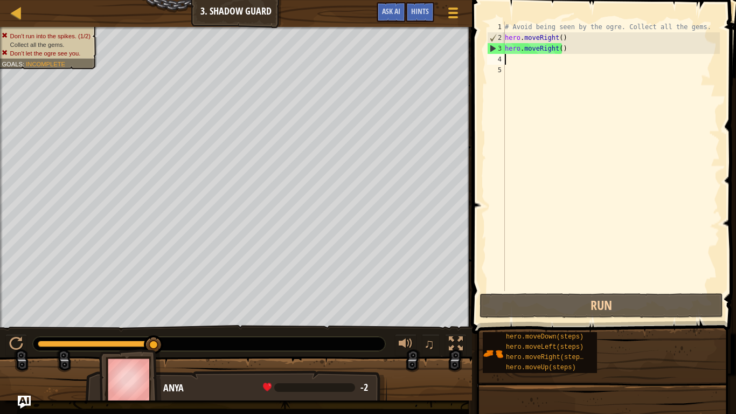
type textarea "m"
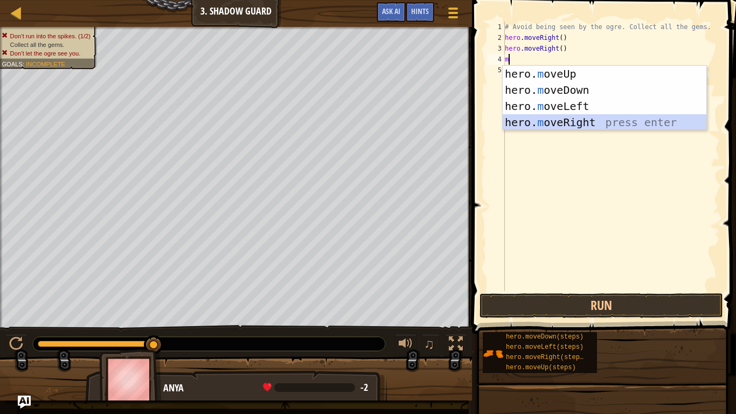
click at [557, 117] on div "hero. m oveUp press enter hero. m oveDown press enter hero. m oveLeft press ent…" at bounding box center [605, 114] width 204 height 97
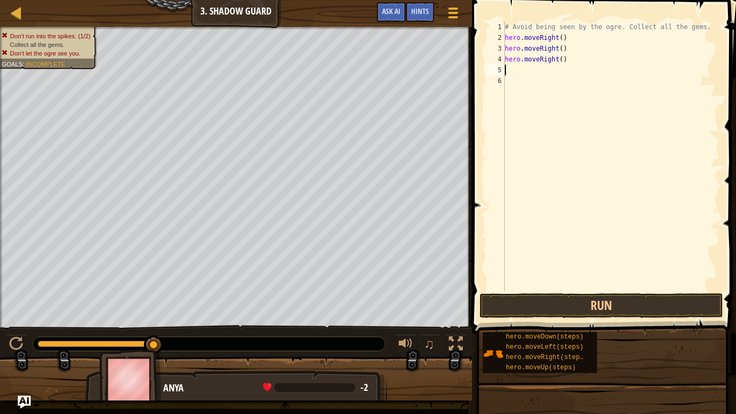
type textarea "m"
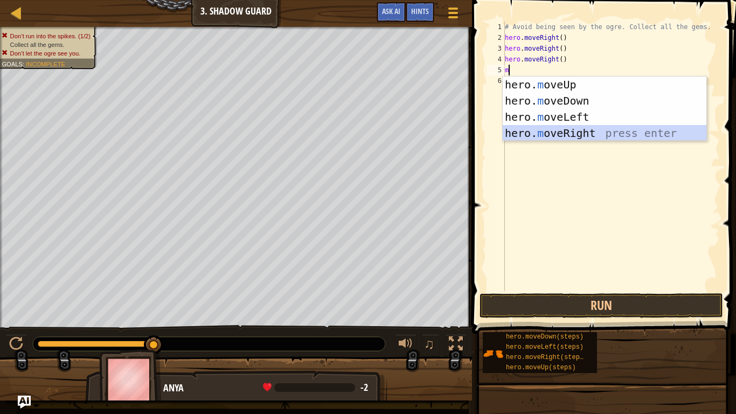
click at [561, 131] on div "hero. m oveUp press enter hero. m oveDown press enter hero. m oveLeft press ent…" at bounding box center [605, 124] width 204 height 97
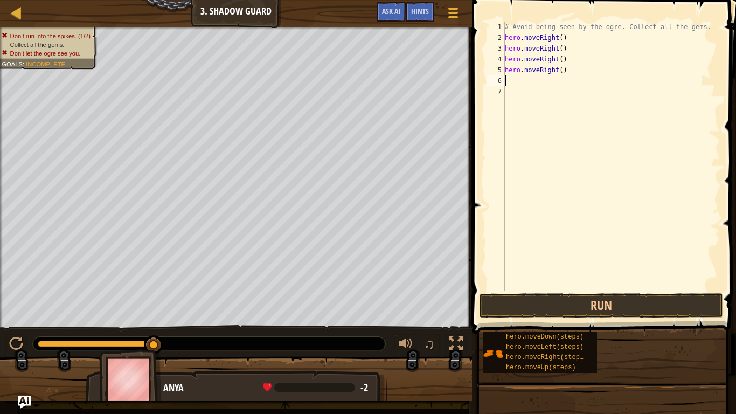
click at [561, 131] on div "# Avoid being seen by the ogre. Collect all the gems. hero . moveRight ( ) hero…" at bounding box center [611, 167] width 217 height 291
type textarea "m"
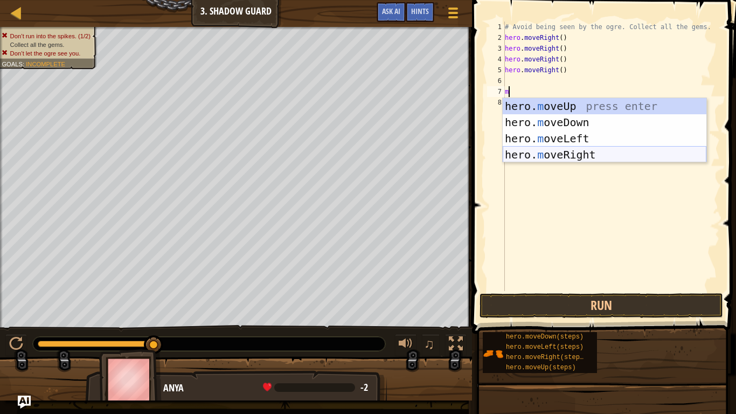
click at [577, 153] on div "hero. m oveUp press enter hero. m oveDown press enter hero. m oveLeft press ent…" at bounding box center [605, 146] width 204 height 97
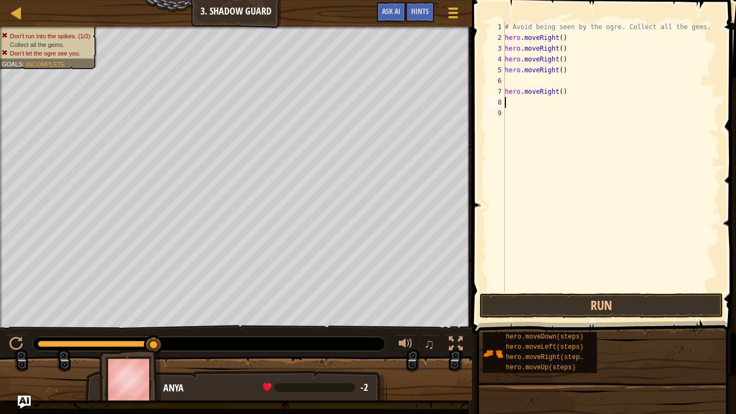
click at [509, 85] on div "# Avoid being seen by the ogre. Collect all the gems. hero . moveRight ( ) hero…" at bounding box center [611, 167] width 217 height 291
type textarea "m"
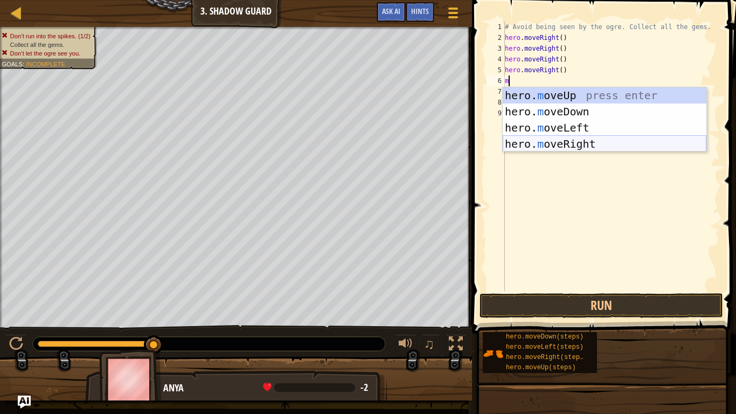
click at [559, 142] on div "hero. m oveUp press enter hero. m oveDown press enter hero. m oveLeft press ent…" at bounding box center [605, 135] width 204 height 97
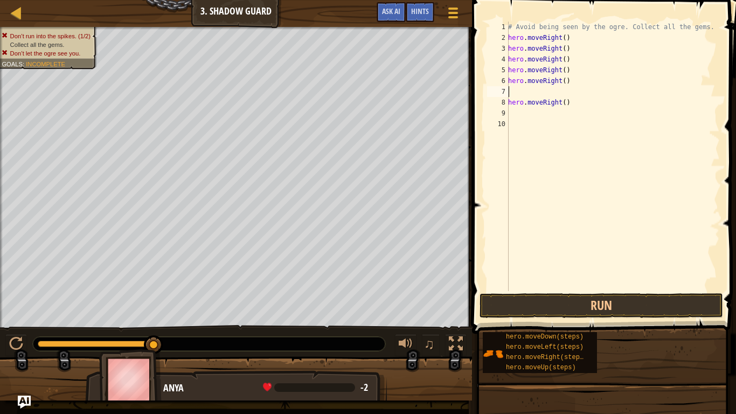
type textarea "m"
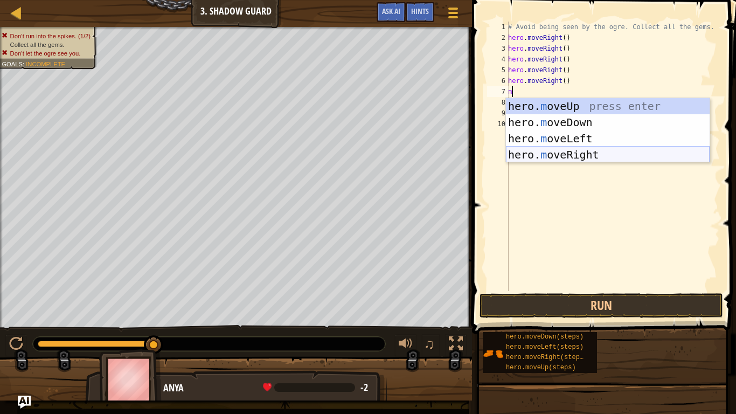
click at [575, 149] on div "hero. m oveUp press enter hero. m oveDown press enter hero. m oveLeft press ent…" at bounding box center [608, 146] width 204 height 97
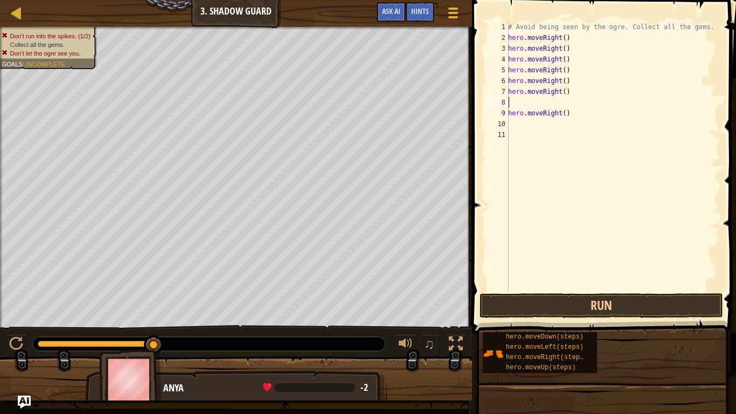
click at [568, 113] on div "# Avoid being seen by the ogre. Collect all the gems. hero . moveRight ( ) hero…" at bounding box center [613, 167] width 214 height 291
type textarea "h"
click at [682, 310] on button "Run" at bounding box center [600, 305] width 243 height 25
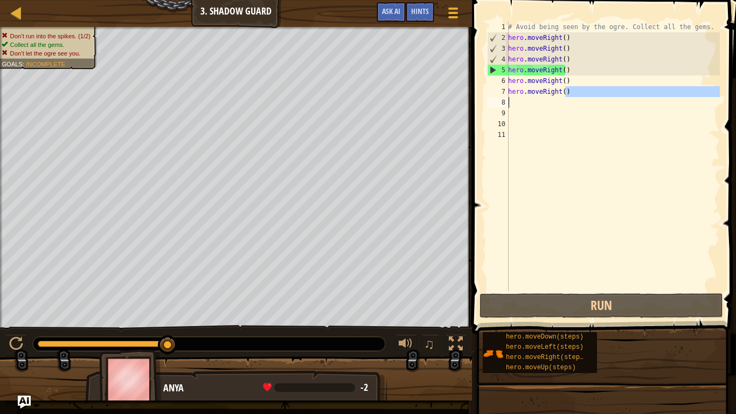
drag, startPoint x: 566, startPoint y: 93, endPoint x: 477, endPoint y: 100, distance: 88.6
click at [477, 100] on div "1 2 3 4 5 6 7 8 9 10 11 # Avoid being seen by the ogre. Collect all the gems. h…" at bounding box center [602, 187] width 267 height 365
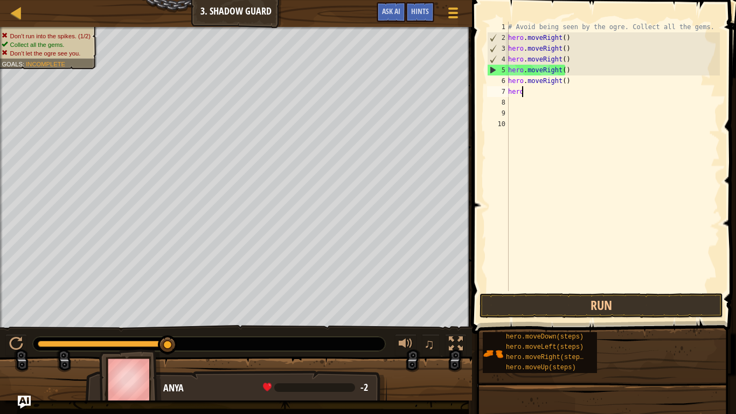
type textarea "h"
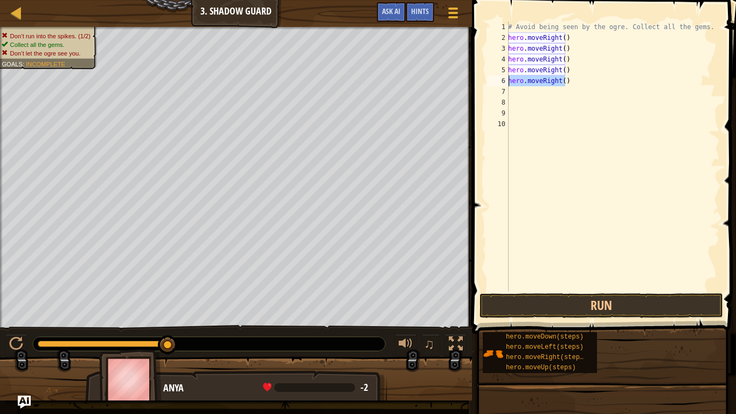
drag, startPoint x: 567, startPoint y: 84, endPoint x: 470, endPoint y: 85, distance: 96.4
click at [470, 85] on div "1 2 3 4 5 6 7 8 9 10 # Avoid being seen by the ogre. Collect all the gems. hero…" at bounding box center [602, 187] width 267 height 365
type textarea "hero.moveRight()"
type textarea "h"
click at [16, 335] on div at bounding box center [236, 383] width 472 height 54
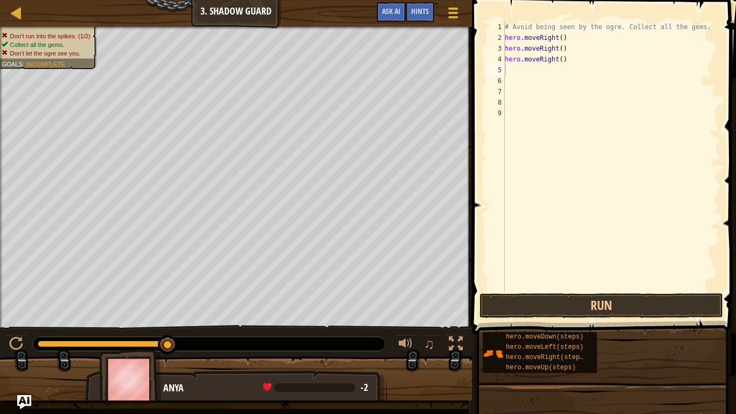
click at [22, 335] on img "Ask AI" at bounding box center [24, 402] width 14 height 14
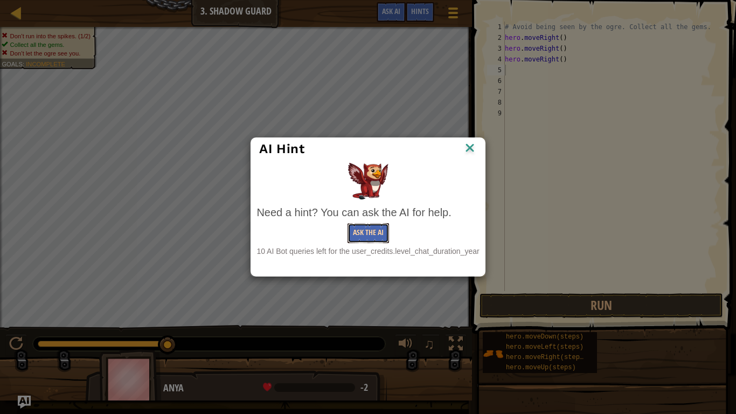
click at [373, 238] on button "Ask the AI" at bounding box center [367, 233] width 41 height 20
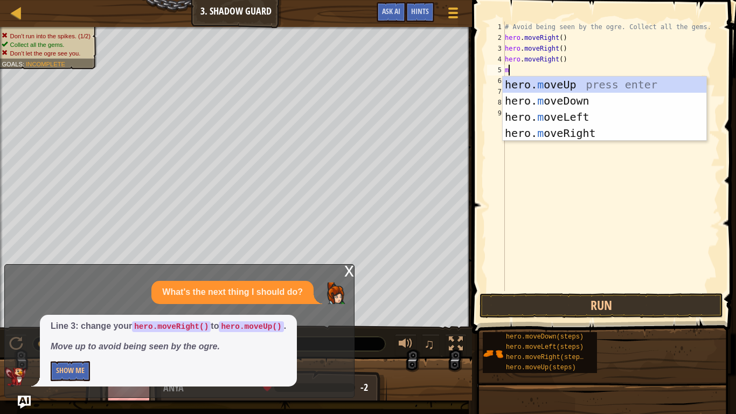
click at [594, 54] on div "# Avoid being seen by the ogre. Collect all the gems. hero . moveRight ( ) hero…" at bounding box center [611, 167] width 217 height 291
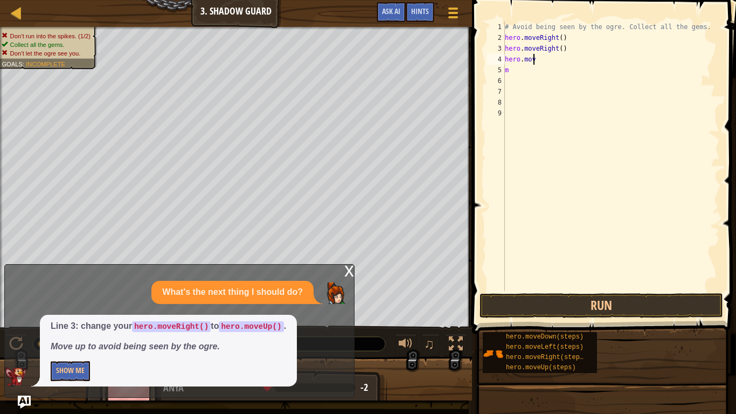
type textarea "h"
click at [561, 52] on div "# Avoid being seen by the ogre. Collect all the gems. hero . moveRight ( ) hero…" at bounding box center [611, 167] width 217 height 291
type textarea "h"
click at [527, 71] on div "# Avoid being seen by the ogre. Collect all the gems. hero . moveRight ( ) m" at bounding box center [611, 167] width 217 height 291
type textarea "m"
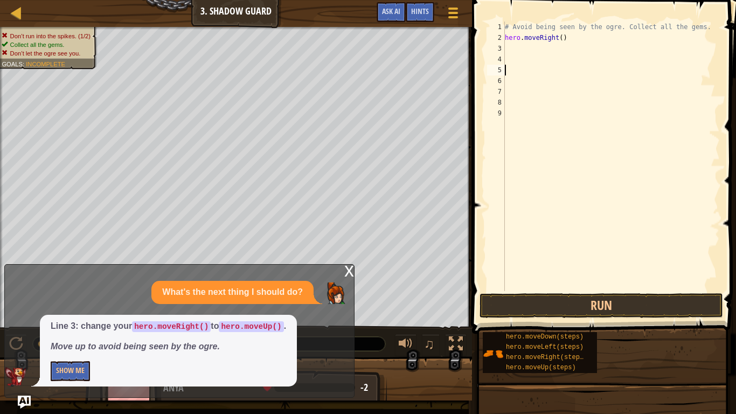
click at [516, 48] on div "# Avoid being seen by the ogre. Collect all the gems. hero . moveRight ( )" at bounding box center [611, 167] width 217 height 291
type textarea "m"
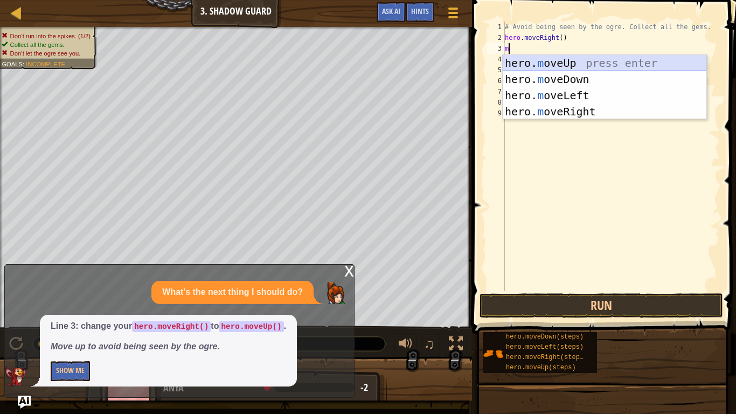
click at [576, 62] on div "hero. m oveUp press enter hero. m oveDown press enter hero. m oveLeft press ent…" at bounding box center [605, 103] width 204 height 97
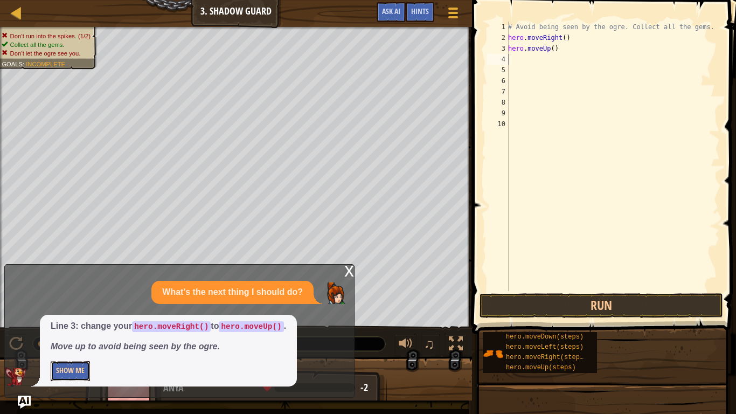
click at [67, 335] on button "Show Me" at bounding box center [70, 371] width 39 height 20
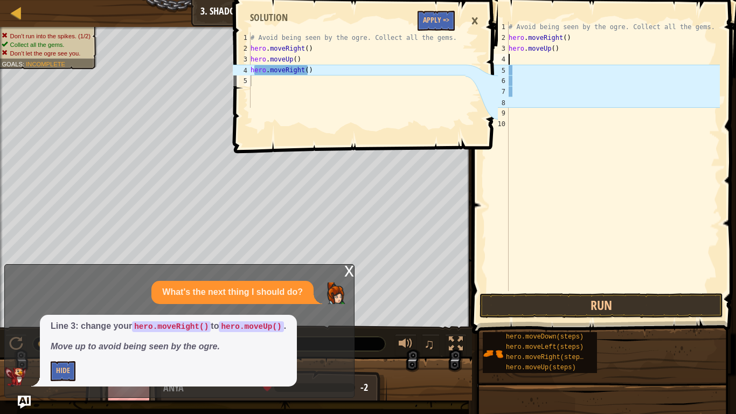
click at [519, 58] on div "# Avoid being seen by the ogre. Collect all the gems. hero . moveRight ( ) hero…" at bounding box center [612, 167] width 213 height 291
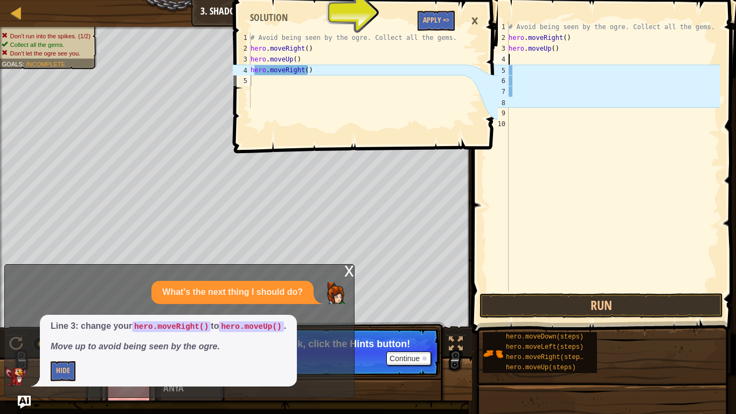
type textarea "m"
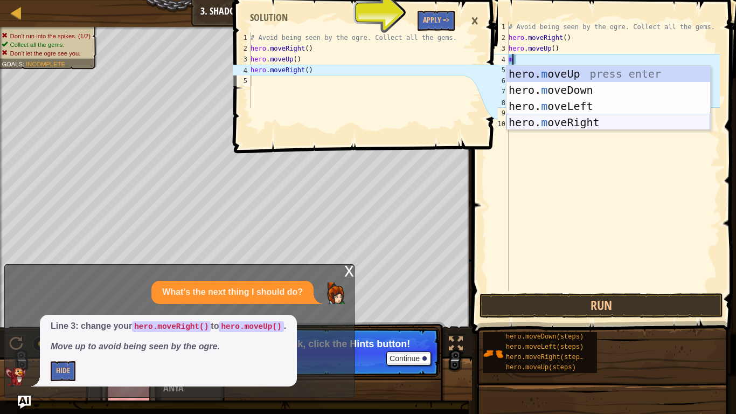
click at [580, 116] on div "hero. m oveUp press enter hero. m oveDown press enter hero. m oveLeft press ent…" at bounding box center [608, 114] width 204 height 97
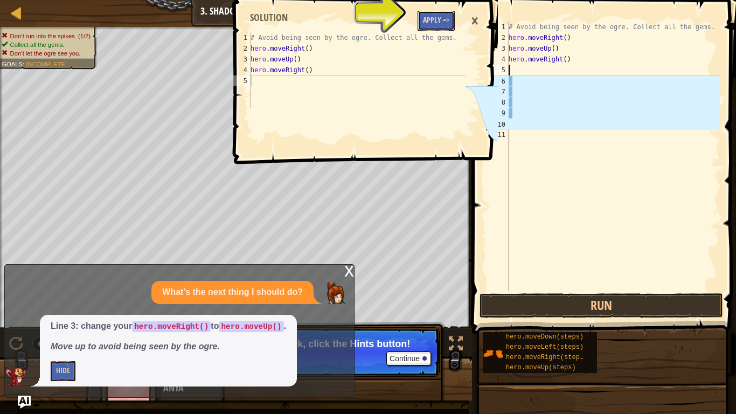
click at [432, 19] on button "Apply =>" at bounding box center [435, 21] width 37 height 20
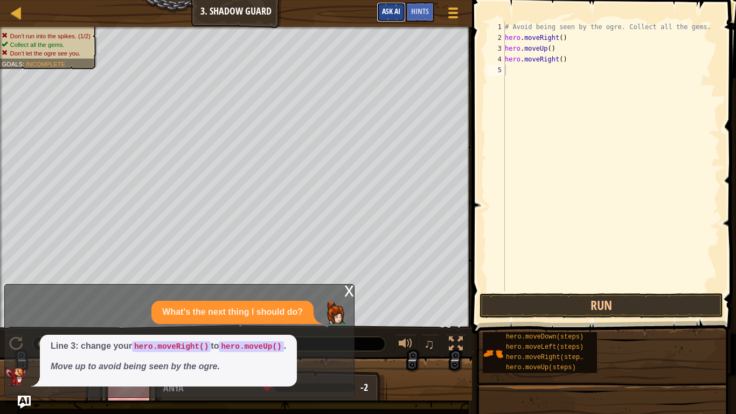
click at [397, 8] on span "Ask AI" at bounding box center [391, 11] width 18 height 10
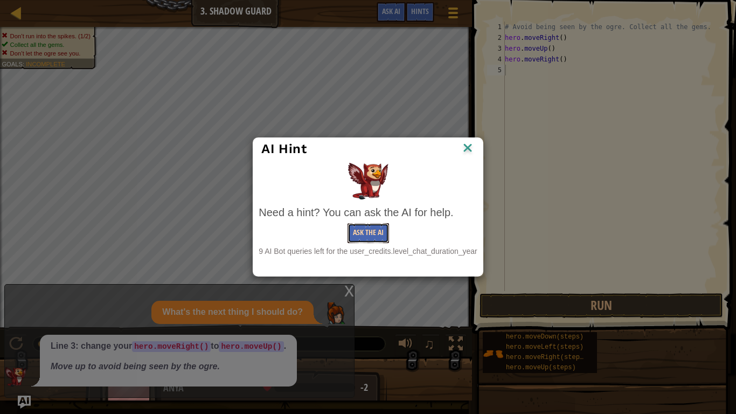
click at [361, 232] on button "Ask the AI" at bounding box center [367, 233] width 41 height 20
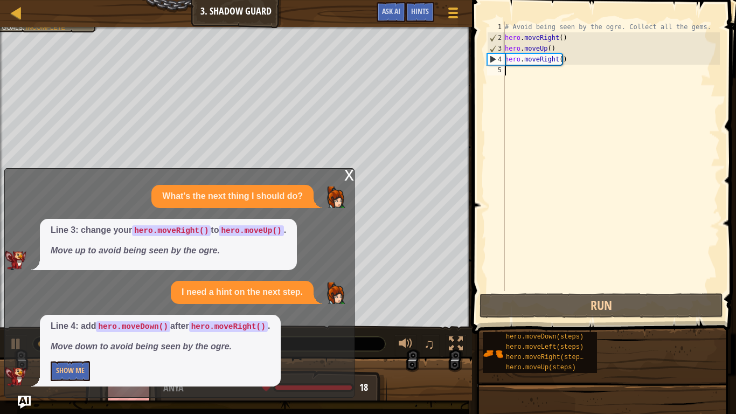
type textarea "m"
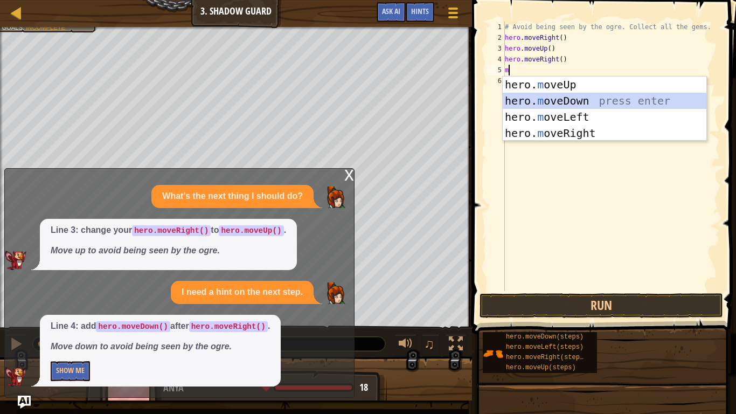
click at [564, 103] on div "hero. m oveUp press enter hero. m oveDown press enter hero. m oveLeft press ent…" at bounding box center [605, 124] width 204 height 97
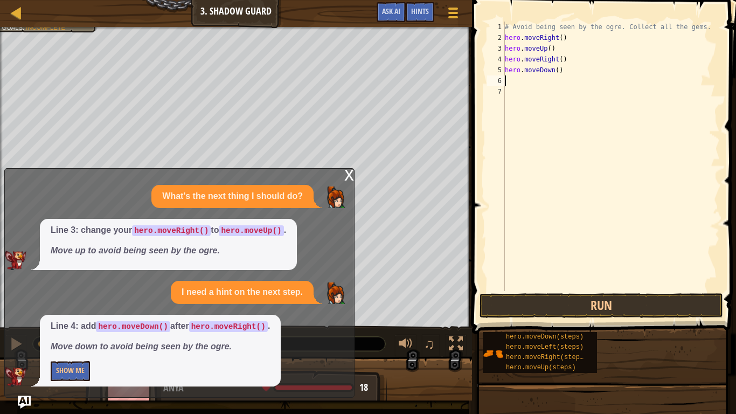
type textarea "m"
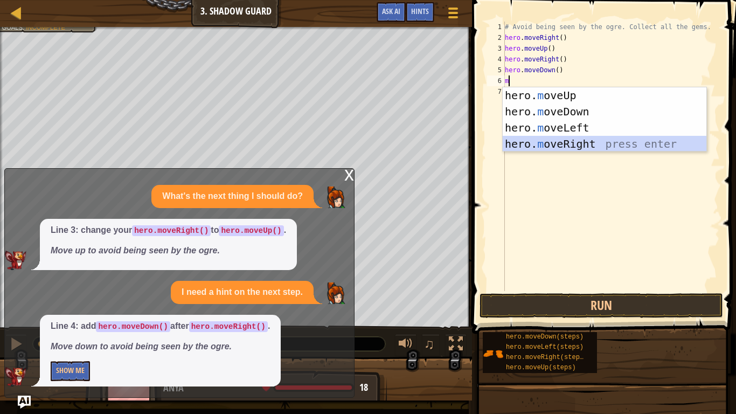
click at [555, 140] on div "hero. m oveUp press enter hero. m oveDown press enter hero. m oveLeft press ent…" at bounding box center [605, 135] width 204 height 97
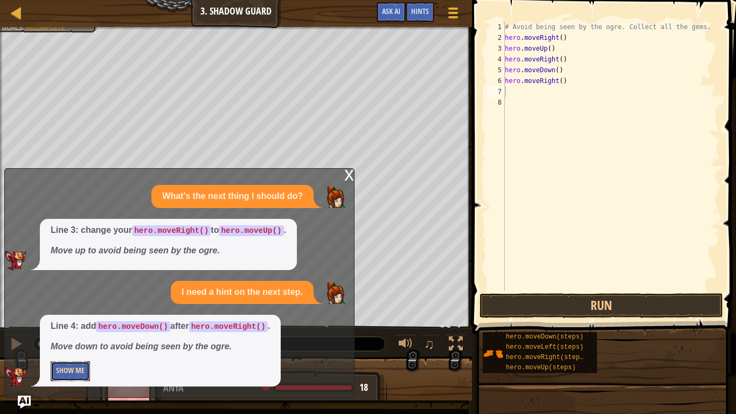
click at [67, 335] on button "Show Me" at bounding box center [70, 371] width 39 height 20
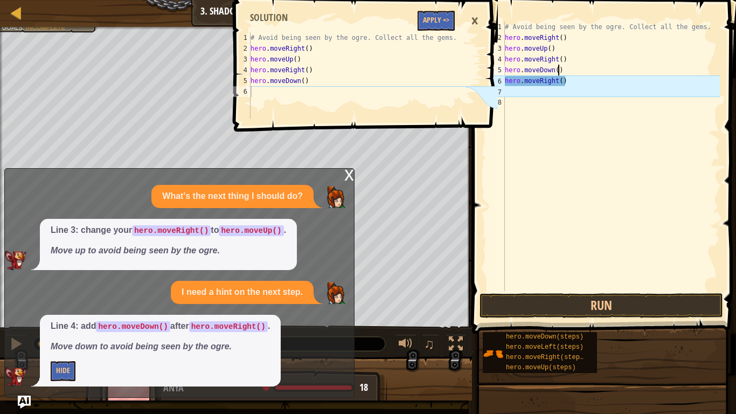
click at [559, 73] on div "# Avoid being seen by the ogre. Collect all the gems. hero . moveRight ( ) hero…" at bounding box center [611, 167] width 217 height 291
click at [572, 82] on div "# Avoid being seen by the ogre. Collect all the gems. hero . moveRight ( ) hero…" at bounding box center [611, 167] width 217 height 291
type textarea "h"
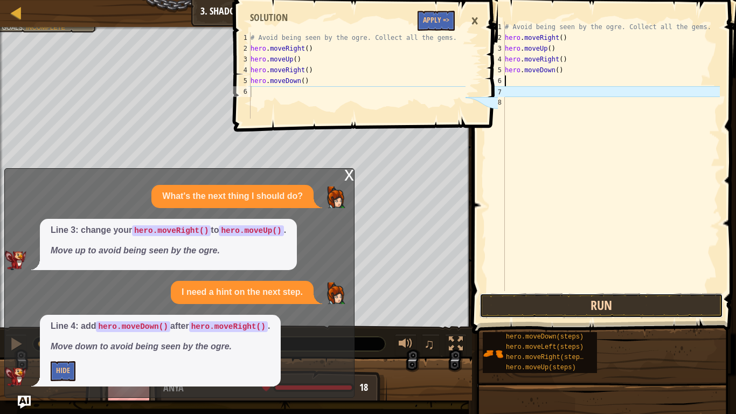
click at [580, 307] on button "Run" at bounding box center [600, 305] width 243 height 25
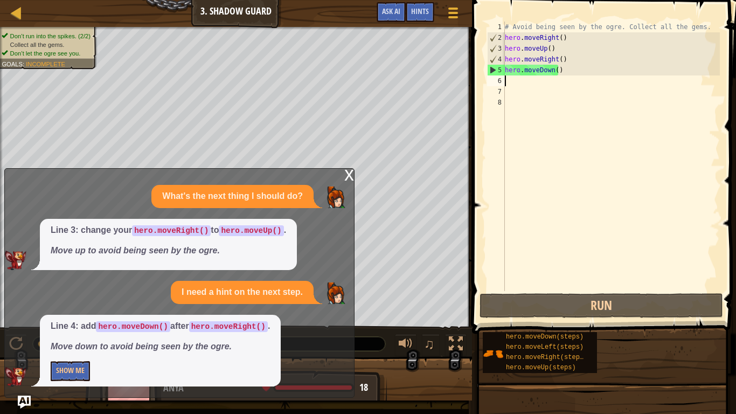
type textarea "m"
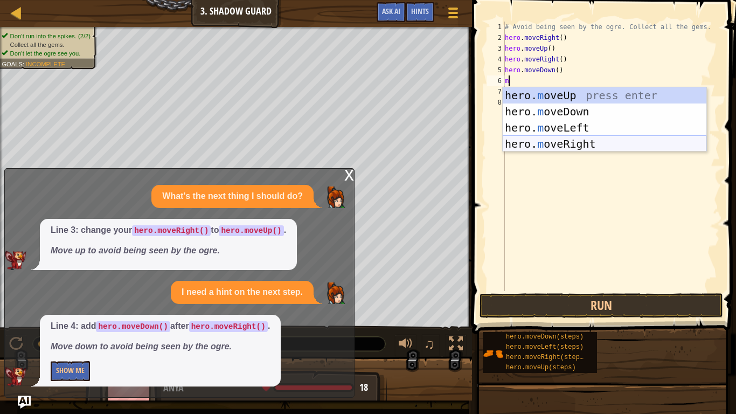
click at [558, 143] on div "hero. m oveUp press enter hero. m oveDown press enter hero. m oveLeft press ent…" at bounding box center [605, 135] width 204 height 97
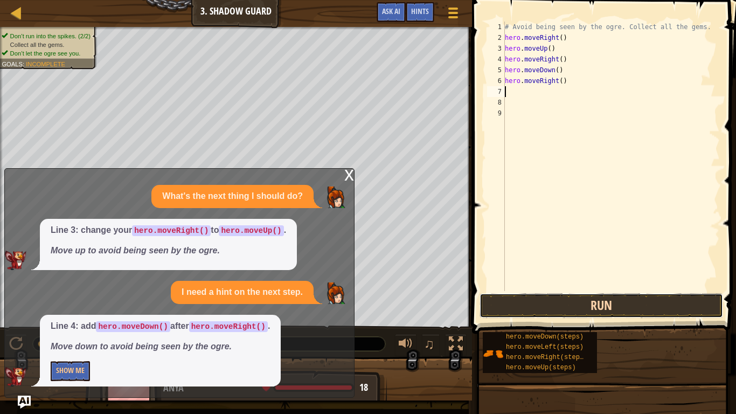
click at [575, 303] on button "Run" at bounding box center [600, 305] width 243 height 25
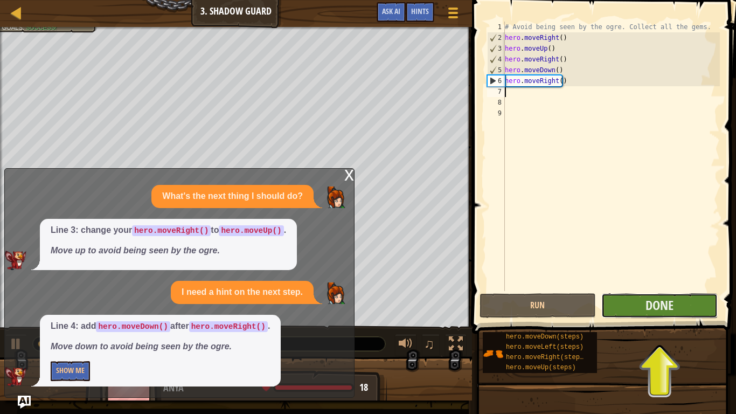
click at [678, 304] on button "Done" at bounding box center [659, 305] width 116 height 25
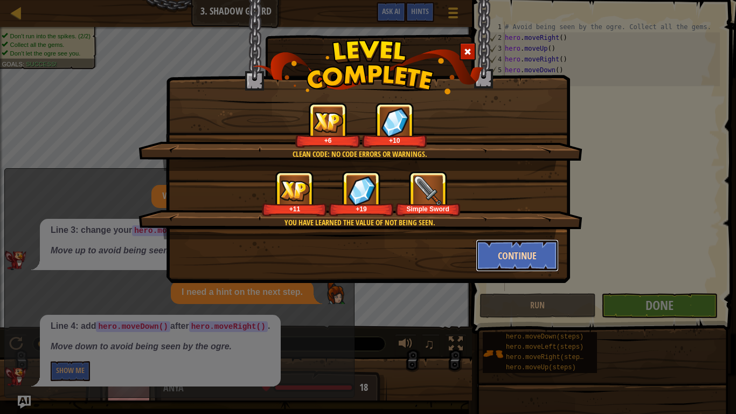
click at [523, 252] on button "Continue" at bounding box center [517, 255] width 83 height 32
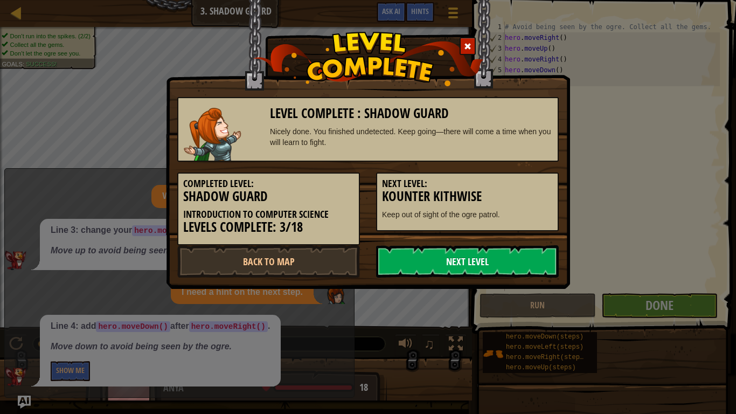
click at [523, 262] on link "Next Level" at bounding box center [467, 261] width 183 height 32
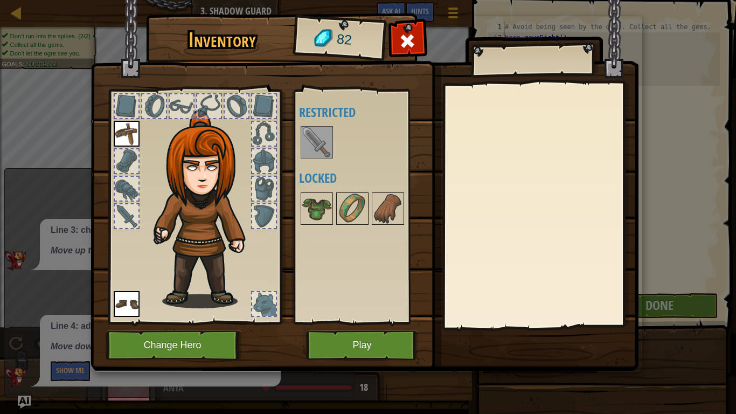
click at [352, 326] on img at bounding box center [364, 175] width 548 height 391
click at [327, 110] on h4 "Restricted" at bounding box center [366, 112] width 135 height 14
click at [317, 177] on h4 "Locked" at bounding box center [366, 178] width 135 height 14
click at [361, 335] on button "Play" at bounding box center [362, 345] width 113 height 30
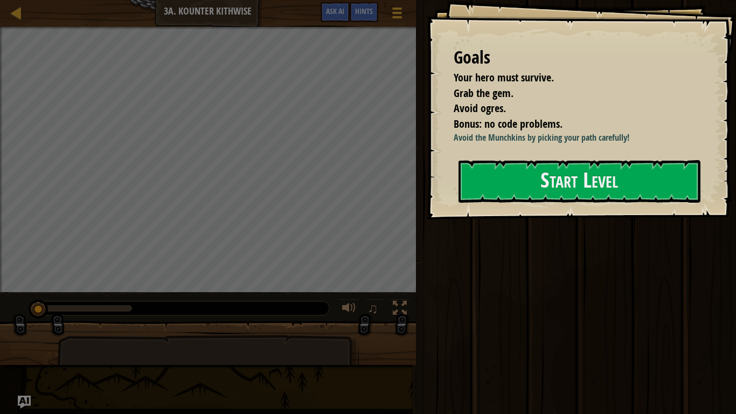
click at [542, 218] on div "Goals Your hero must survive. Grab the gem. Avoid ogres. Bonus: no code problem…" at bounding box center [581, 109] width 309 height 219
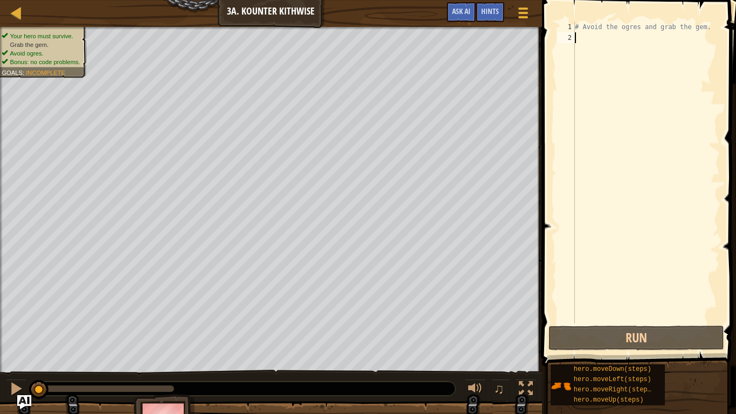
drag, startPoint x: 527, startPoint y: 184, endPoint x: 28, endPoint y: 401, distance: 544.0
click at [28, 335] on img "Ask AI" at bounding box center [24, 402] width 14 height 14
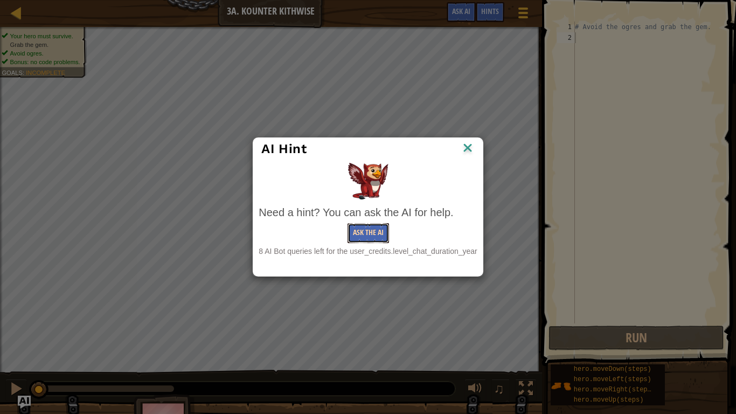
drag, startPoint x: 368, startPoint y: 236, endPoint x: 353, endPoint y: 237, distance: 15.1
click at [353, 237] on button "Ask the AI" at bounding box center [367, 233] width 41 height 20
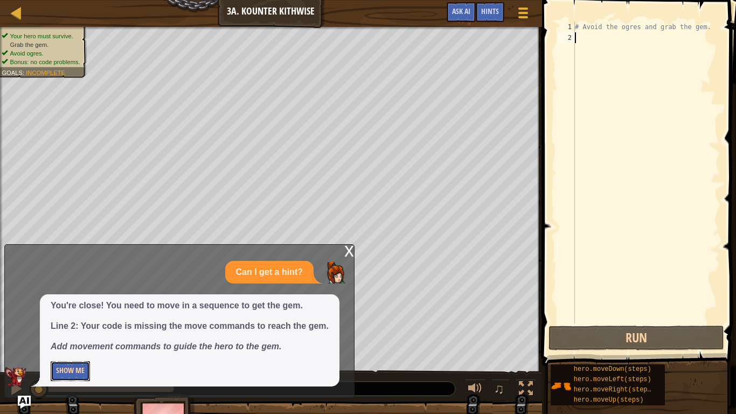
click at [68, 335] on button "Show Me" at bounding box center [70, 371] width 39 height 20
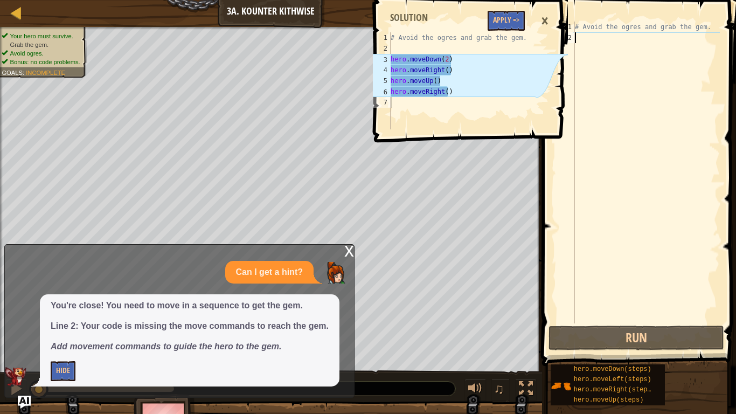
click at [582, 54] on div "# Avoid the ogres and grab the gem." at bounding box center [646, 183] width 147 height 323
type textarea "m"
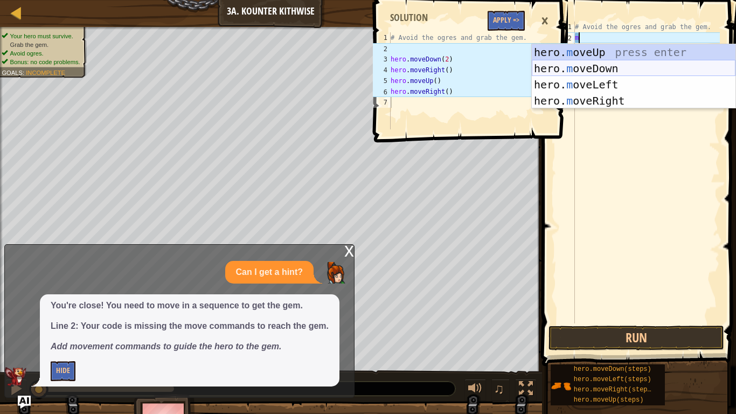
click at [591, 64] on div "hero. m oveUp press enter hero. m oveDown press enter hero. m oveLeft press ent…" at bounding box center [634, 92] width 204 height 97
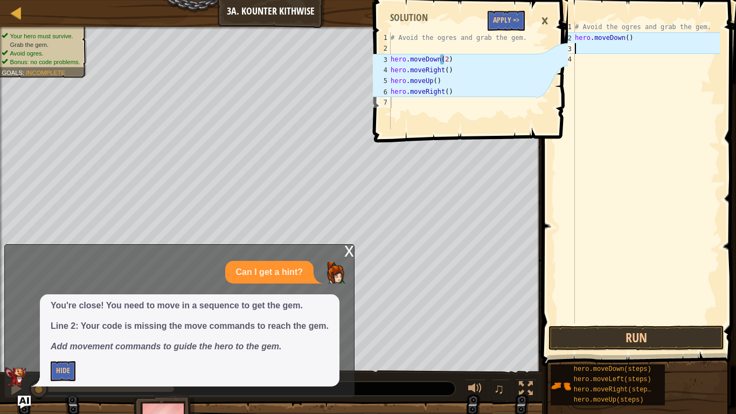
click at [629, 38] on div "# Avoid the ogres and grab the gem. hero . moveDown ( )" at bounding box center [646, 183] width 147 height 323
click at [624, 39] on div "# Avoid the ogres and grab the gem. hero . moveDown ( )" at bounding box center [646, 183] width 147 height 323
type textarea "hero.moveDown(2)"
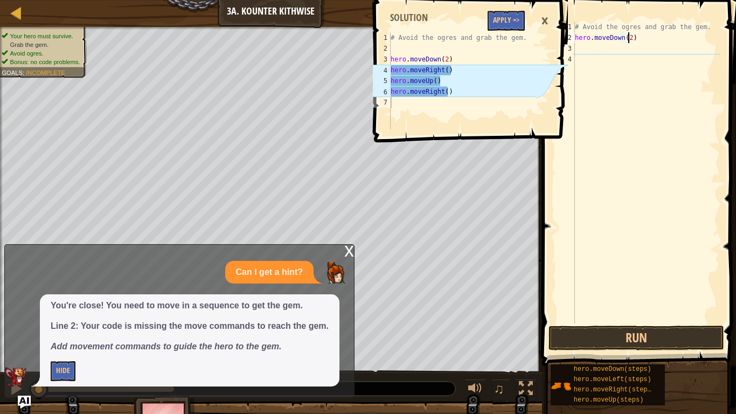
click at [615, 97] on div "# Avoid the ogres and grab the gem. hero . moveDown ( 2 )" at bounding box center [646, 183] width 147 height 323
click at [582, 46] on div "# Avoid the ogres and grab the gem. hero . moveDown ( 2 )" at bounding box center [646, 183] width 147 height 323
type textarea "m"
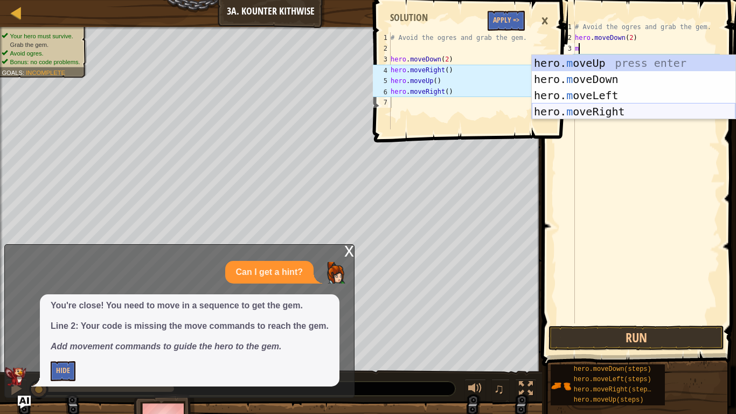
click at [604, 110] on div "hero. m oveUp press enter hero. m oveDown press enter hero. m oveLeft press ent…" at bounding box center [634, 103] width 204 height 97
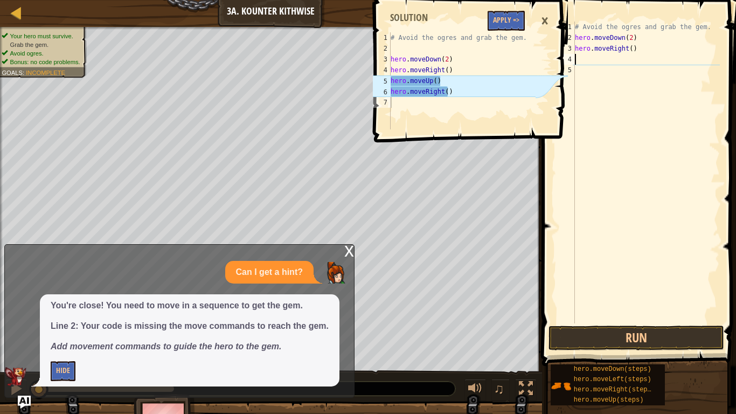
click at [629, 50] on div "# Avoid the ogres and grab the gem. hero . moveDown ( 2 ) hero . moveRight ( )" at bounding box center [646, 183] width 147 height 323
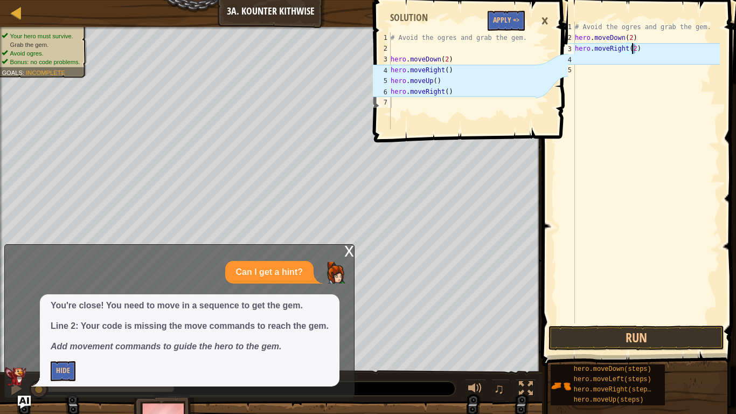
scroll to position [5, 4]
click at [638, 36] on div "# Avoid the ogres and grab the gem. hero . moveDown ( 2 ) hero . moveRight ( 2 )" at bounding box center [646, 183] width 147 height 323
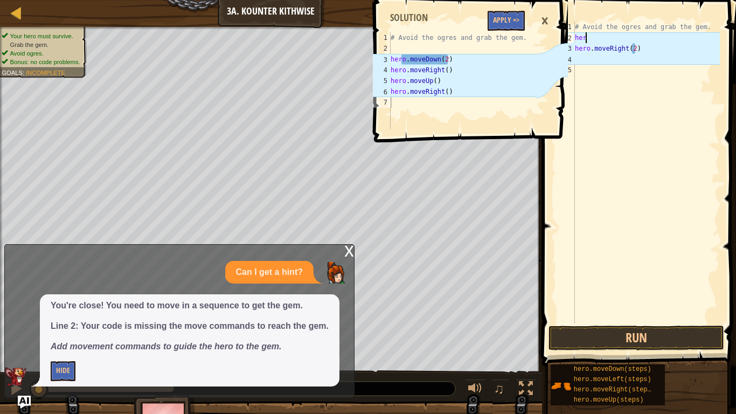
scroll to position [5, 0]
type textarea "h"
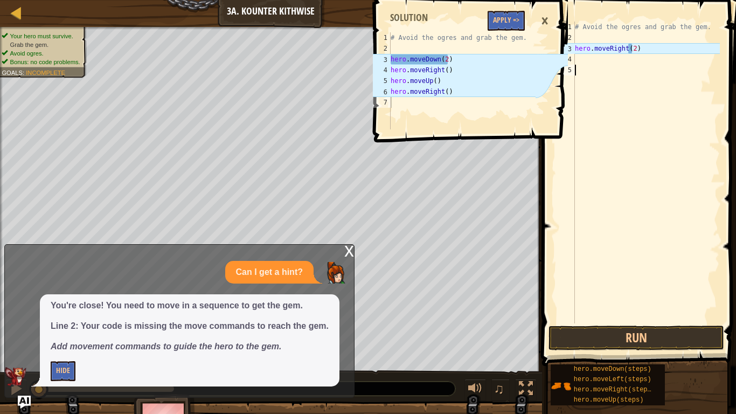
click at [578, 65] on div "# Avoid the ogres and grab the gem. hero . moveRight ( 2 )" at bounding box center [646, 183] width 147 height 323
click at [578, 57] on div "# Avoid the ogres and grab the gem. hero . moveRight ( 2 )" at bounding box center [646, 183] width 147 height 323
click at [624, 48] on div "# Avoid the ogres and grab the gem. hero . moveRight ( 2 )" at bounding box center [646, 183] width 147 height 323
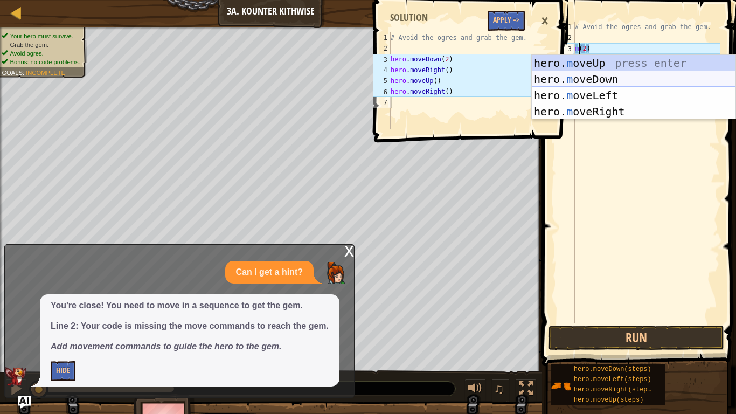
click at [593, 77] on div "hero. m oveUp press enter hero. m oveDown press enter hero. m oveLeft press ent…" at bounding box center [634, 103] width 204 height 97
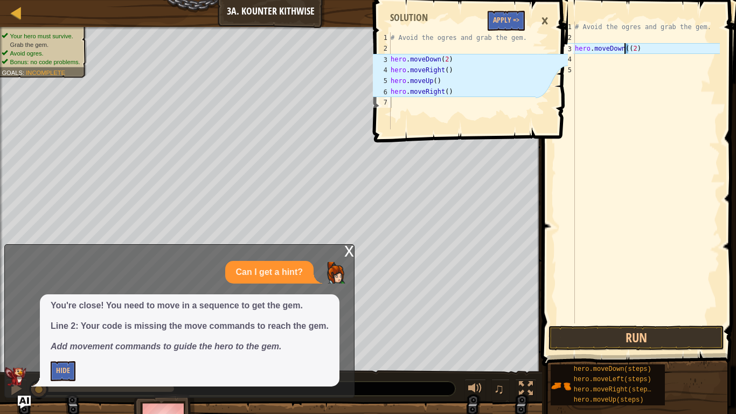
type textarea "hero.moveDown(2)"
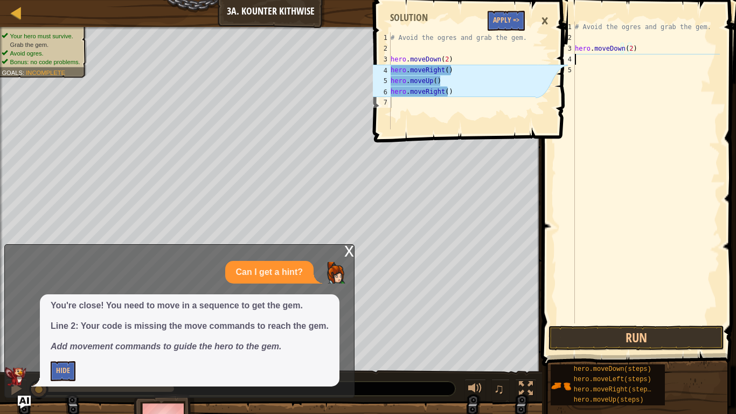
click at [575, 60] on div "# Avoid the ogres and grab the gem. hero . moveDown ( 2 )" at bounding box center [646, 183] width 147 height 323
type textarea "m"
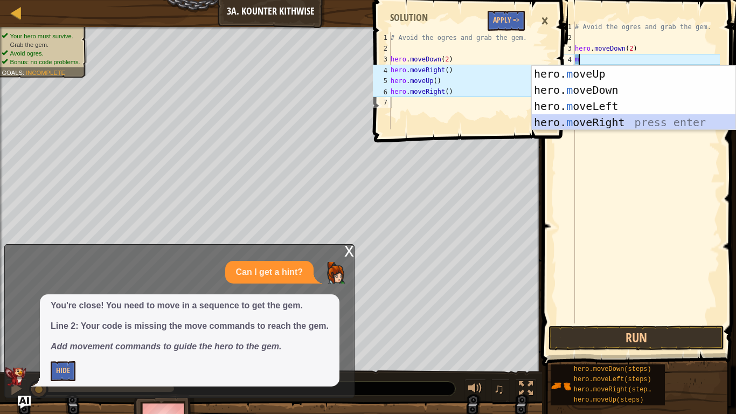
click at [592, 121] on div "hero. m oveUp press enter hero. m oveDown press enter hero. m oveLeft press ent…" at bounding box center [634, 114] width 204 height 97
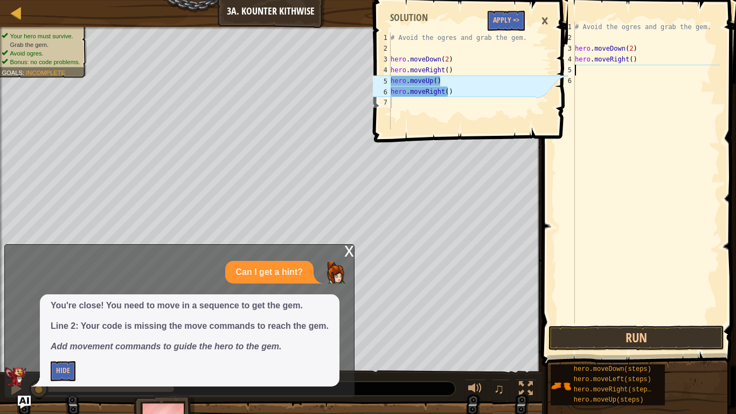
click at [595, 73] on div "# Avoid the ogres and grab the gem. hero . moveDown ( 2 ) hero . moveRight ( )" at bounding box center [646, 183] width 147 height 323
type textarea "m"
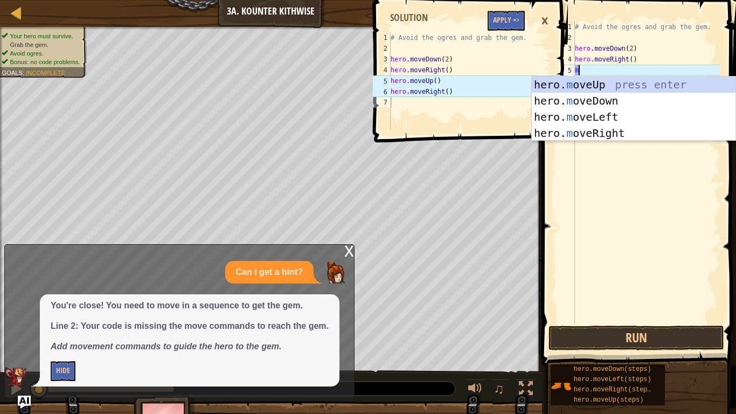
drag, startPoint x: 600, startPoint y: 78, endPoint x: 579, endPoint y: 246, distance: 168.9
click at [579, 246] on div "# Avoid the ogres and grab the gem. hero . moveDown ( 2 ) hero . moveRight ( ) m" at bounding box center [646, 183] width 147 height 323
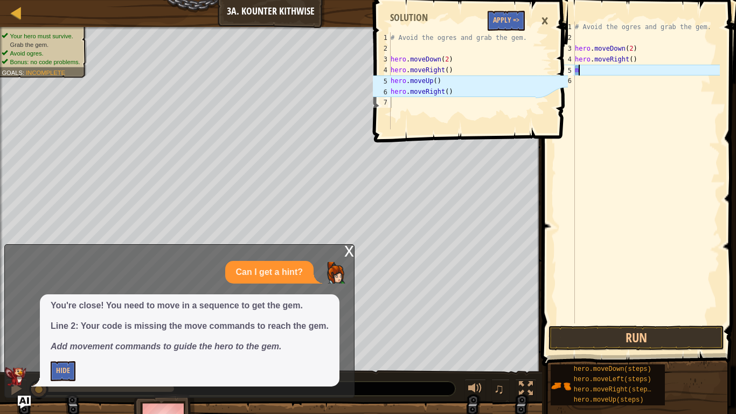
click at [597, 72] on div "# Avoid the ogres and grab the gem. hero . moveDown ( 2 ) hero . moveRight ( ) m" at bounding box center [646, 183] width 147 height 323
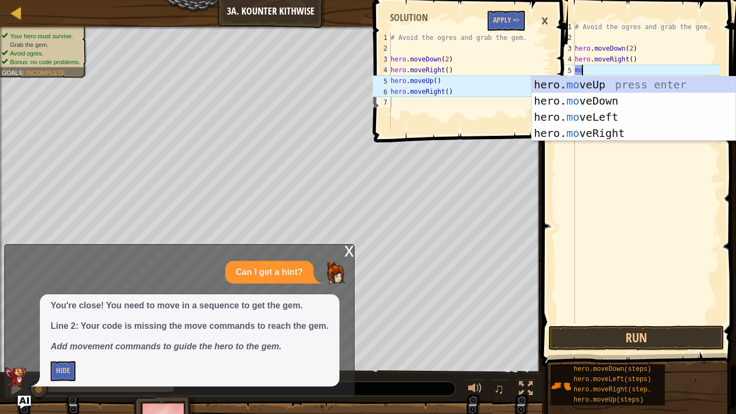
type textarea "mo"
click at [607, 82] on div "hero. mo veUp press enter hero. mo veDown press enter hero. mo veLeft press ent…" at bounding box center [634, 124] width 204 height 97
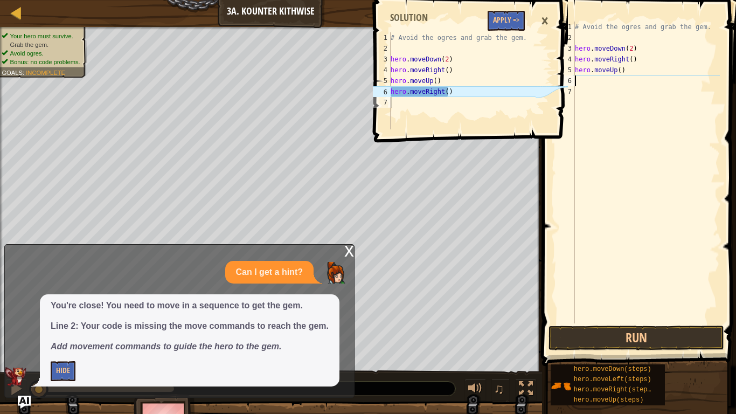
type textarea "m"
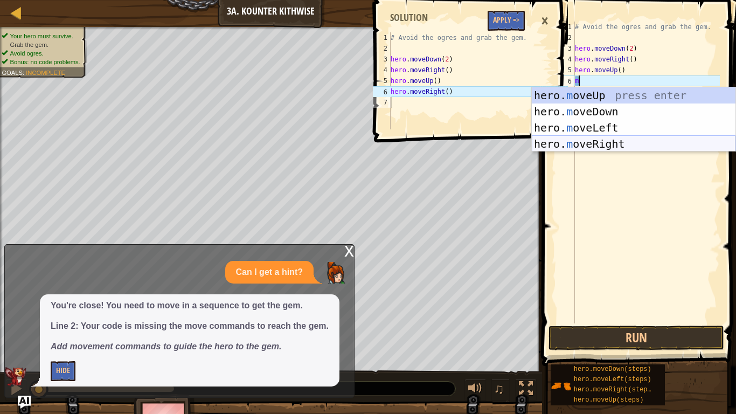
click at [594, 145] on div "hero. m oveUp press enter hero. m oveDown press enter hero. m oveLeft press ent…" at bounding box center [634, 135] width 204 height 97
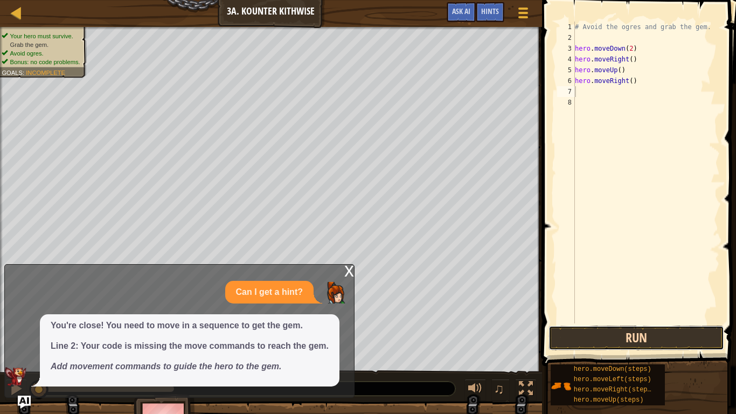
click at [605, 335] on button "Run" at bounding box center [636, 337] width 176 height 25
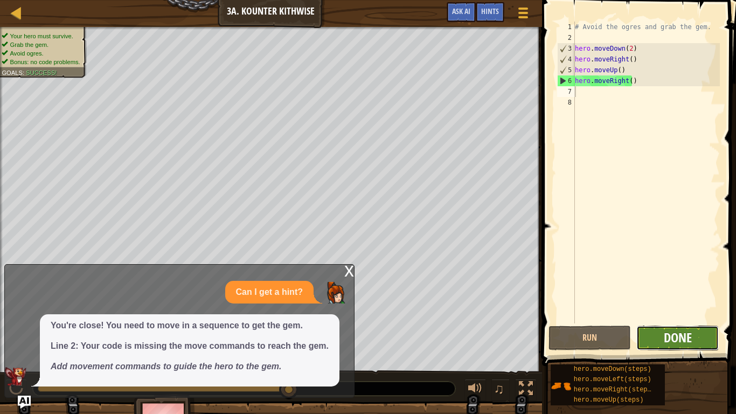
click at [675, 335] on span "Done" at bounding box center [678, 337] width 28 height 17
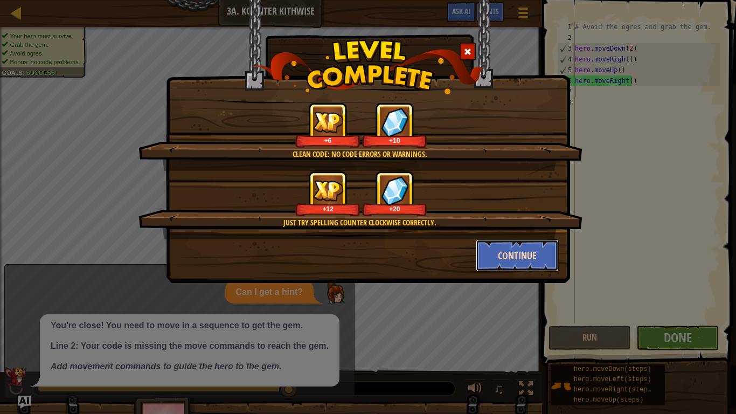
click at [533, 243] on button "Continue" at bounding box center [517, 255] width 83 height 32
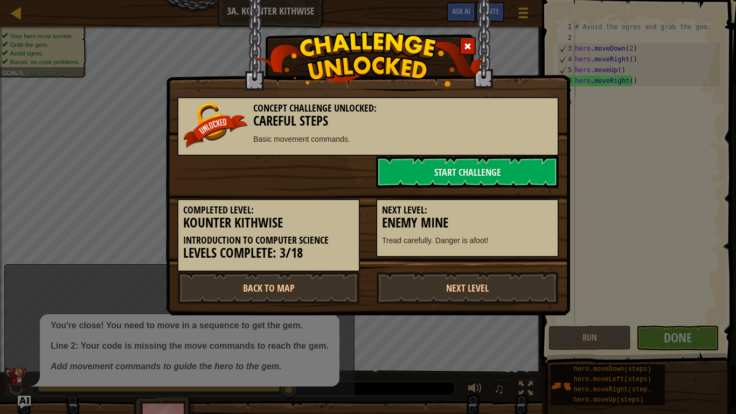
click at [523, 256] on div "Next Level: Enemy Mine Tread carefully. Danger is afoot!" at bounding box center [467, 228] width 183 height 59
click at [696, 335] on div "Concept Challenge Unlocked: Careful Steps Basic movement commands. Start Challe…" at bounding box center [368, 207] width 736 height 414
click at [435, 300] on link "Next Level" at bounding box center [467, 287] width 183 height 32
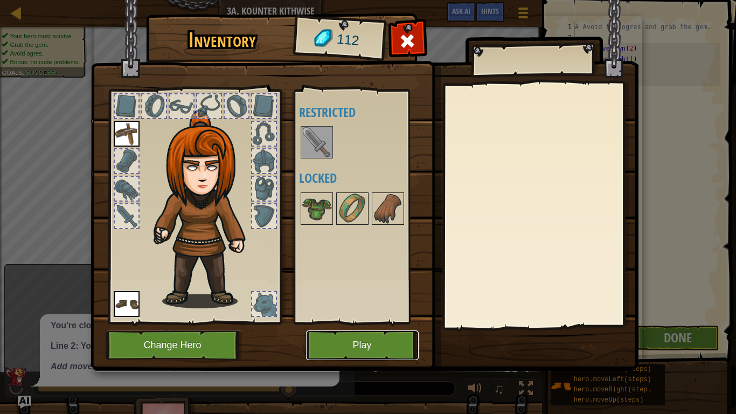
click at [341, 335] on button "Play" at bounding box center [362, 345] width 113 height 30
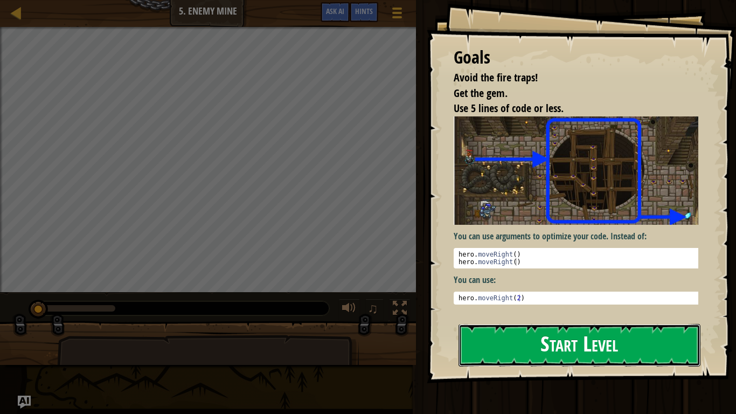
click at [554, 335] on button "Start Level" at bounding box center [579, 345] width 242 height 43
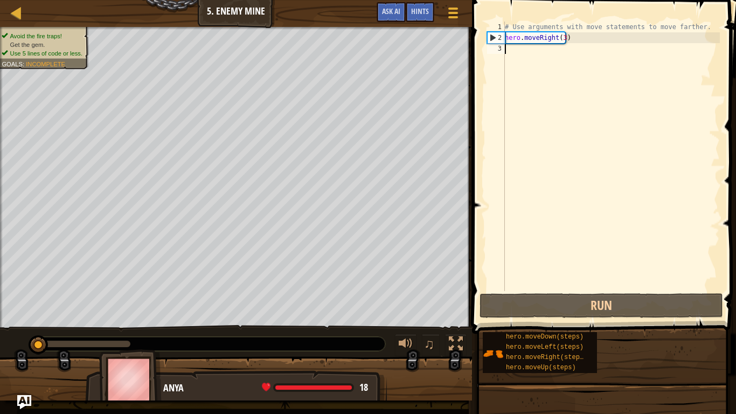
click at [23, 335] on img "Ask AI" at bounding box center [24, 402] width 14 height 14
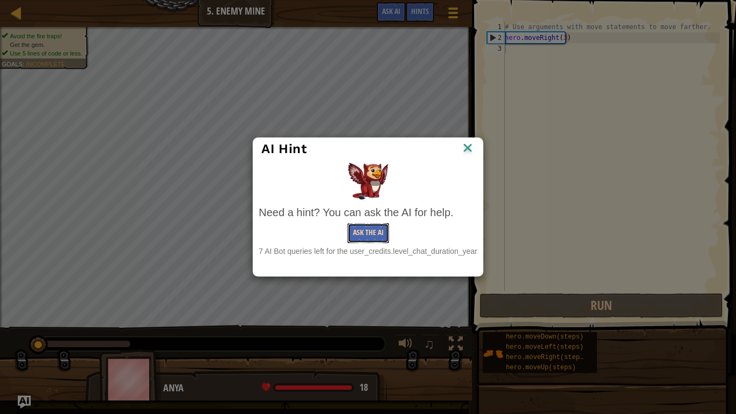
click at [366, 234] on button "Ask the AI" at bounding box center [367, 233] width 41 height 20
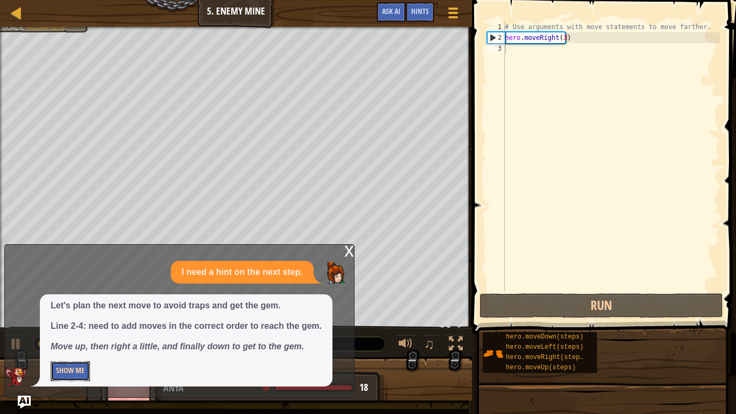
click at [62, 335] on button "Show Me" at bounding box center [70, 371] width 39 height 20
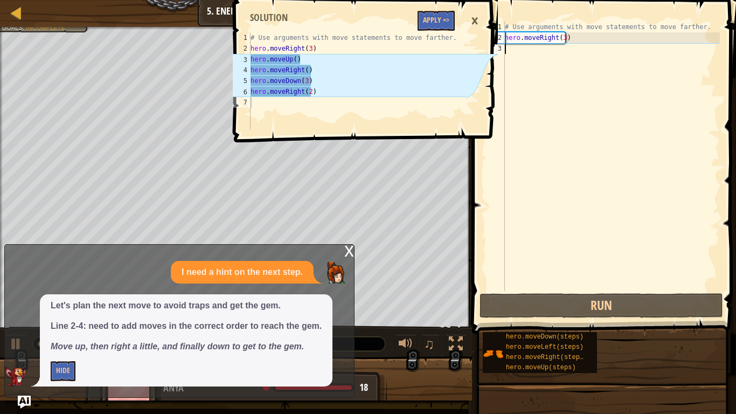
click at [507, 53] on div "# Use arguments with move statements to move farther. hero . moveRight ( 3 )" at bounding box center [611, 167] width 217 height 291
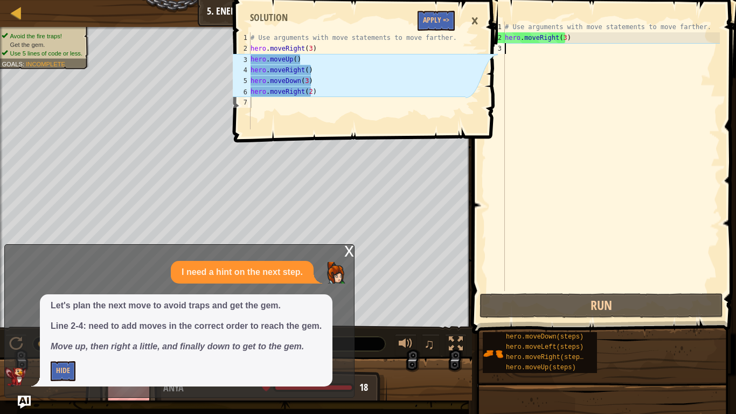
type textarea "m"
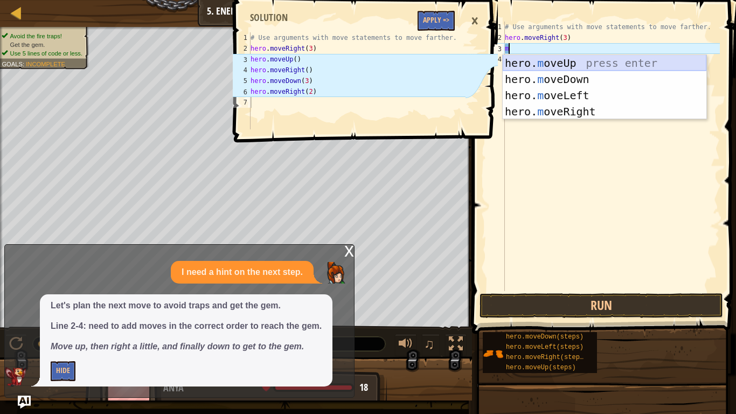
click at [561, 60] on div "hero. m oveUp press enter hero. m oveDown press enter hero. m oveLeft press ent…" at bounding box center [605, 103] width 204 height 97
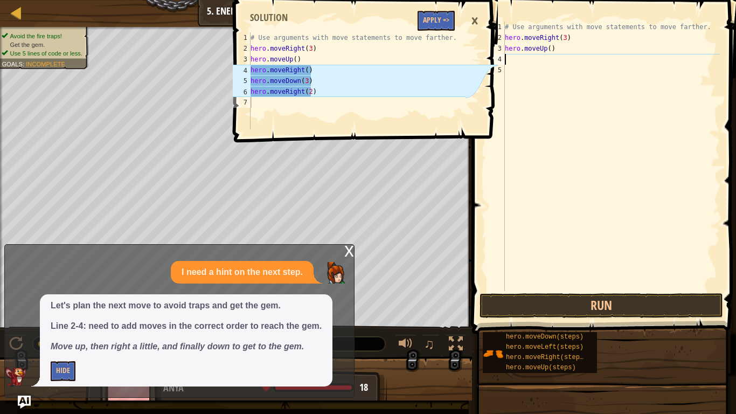
click at [511, 62] on div "# Use arguments with move statements to move farther. hero . moveRight ( 3 ) he…" at bounding box center [611, 167] width 217 height 291
type textarea "m"
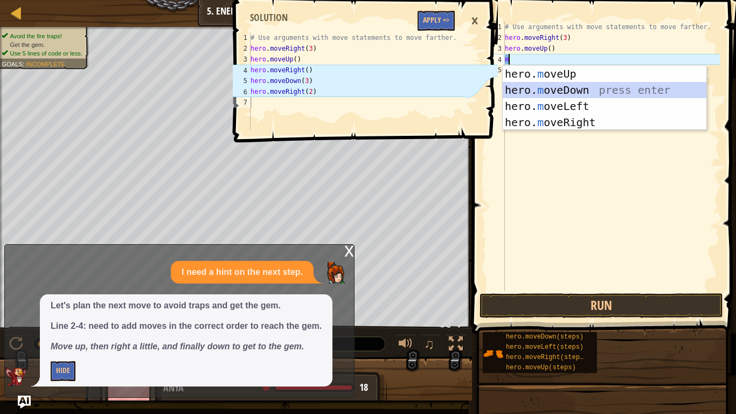
click at [523, 88] on div "hero. m oveUp press enter hero. m oveDown press enter hero. m oveLeft press ent…" at bounding box center [605, 114] width 204 height 97
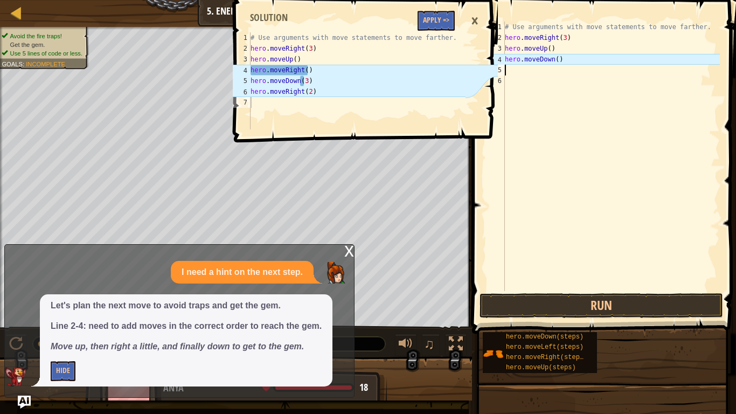
click at [550, 60] on div "# Use arguments with move statements to move farther. hero . moveRight ( 3 ) he…" at bounding box center [611, 167] width 217 height 291
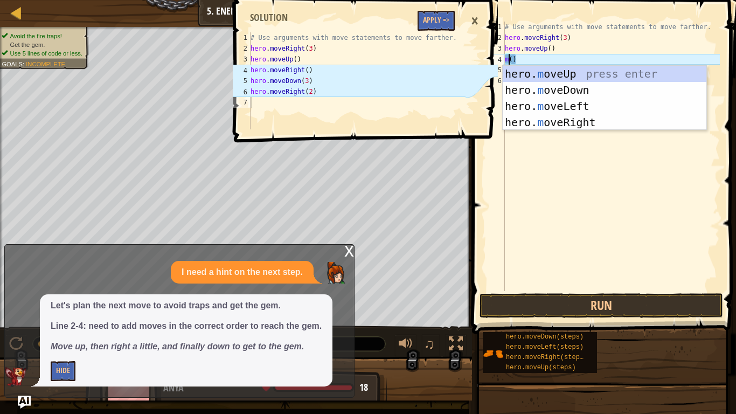
scroll to position [5, 1]
click at [568, 118] on div "hero. m oveUp press enter hero. m oveDown press enter hero. m oveLeft press ent…" at bounding box center [605, 114] width 204 height 97
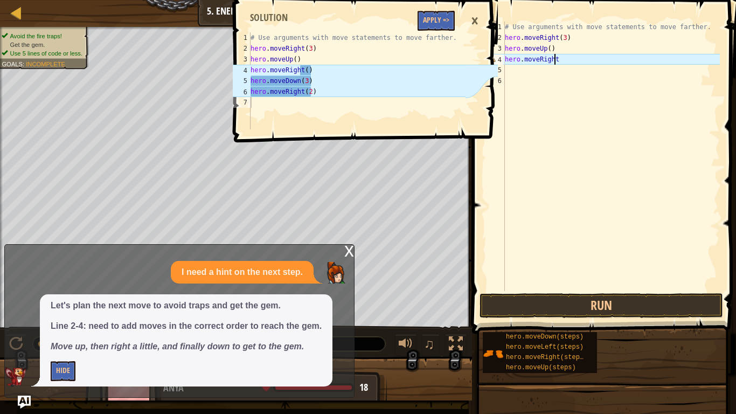
type textarea "hero.moveRight"
type textarea "hero.moveDown(3)"
click at [294, 82] on div "# Use arguments with move statements to move farther. hero . moveRight ( 3 ) he…" at bounding box center [356, 91] width 217 height 119
click at [436, 26] on button "Apply =>" at bounding box center [435, 21] width 37 height 20
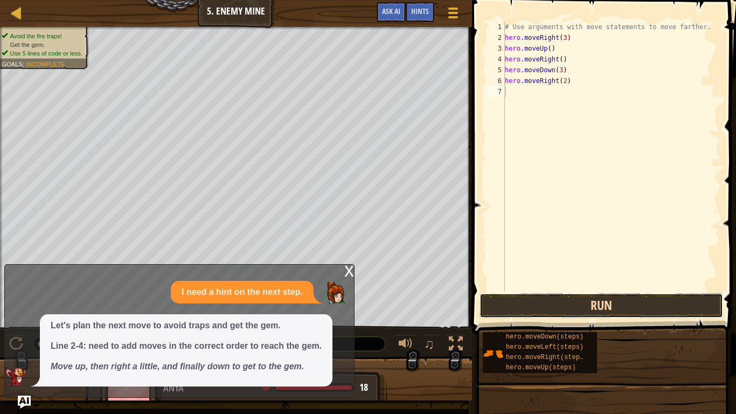
click at [534, 309] on button "Run" at bounding box center [600, 305] width 243 height 25
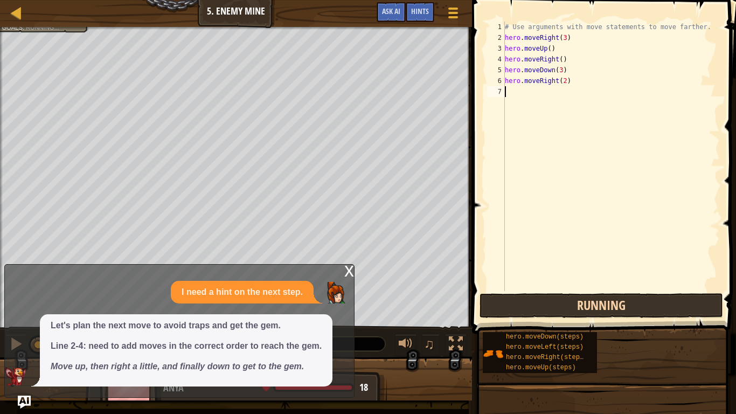
scroll to position [5, 0]
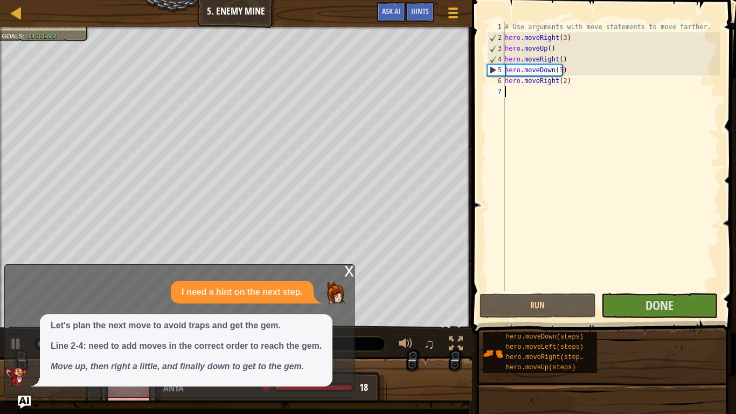
click at [349, 275] on div "x" at bounding box center [349, 269] width 10 height 11
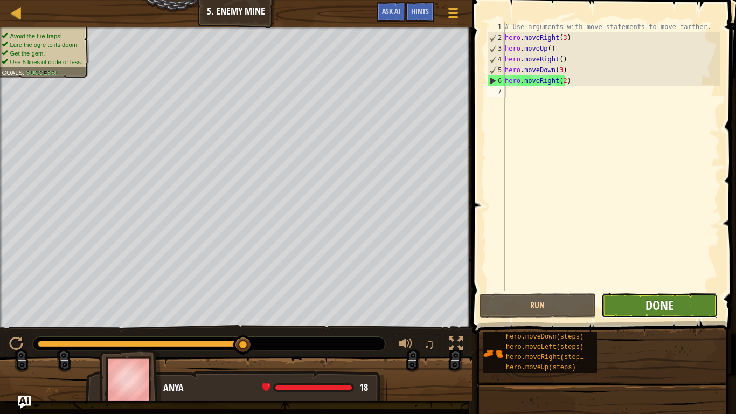
click at [647, 300] on span "Done" at bounding box center [659, 304] width 28 height 17
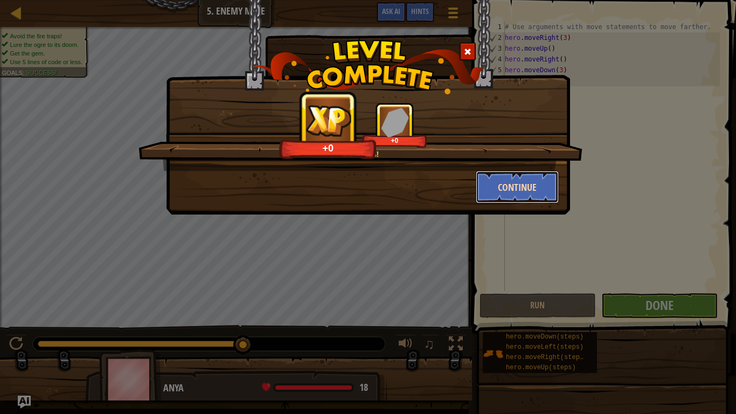
click at [508, 183] on button "Continue" at bounding box center [517, 187] width 83 height 32
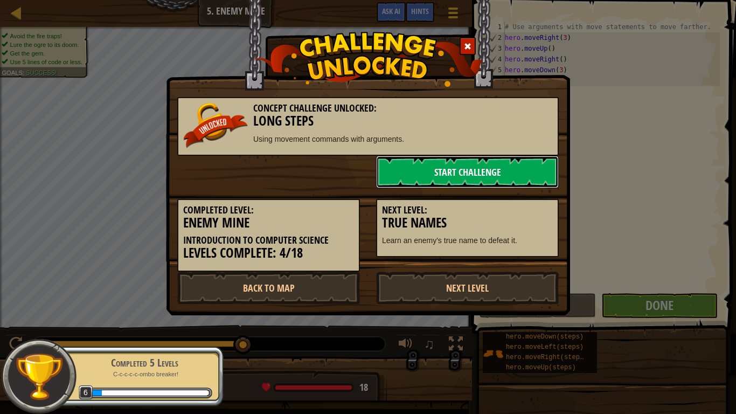
click at [498, 168] on link "Start Challenge" at bounding box center [467, 172] width 183 height 32
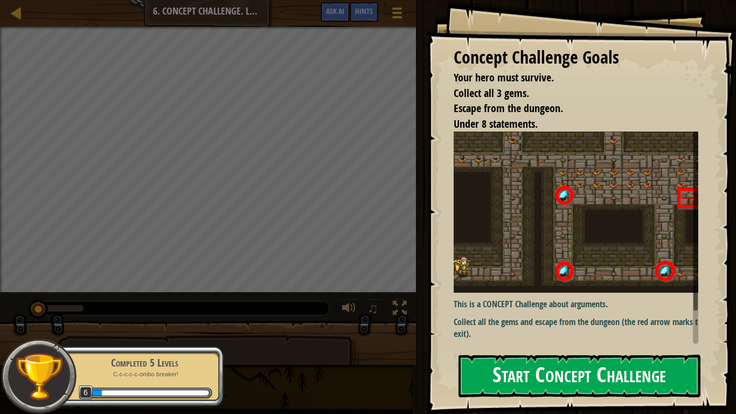
click at [535, 335] on button "Start Concept Challenge" at bounding box center [579, 375] width 242 height 43
